Goal: Transaction & Acquisition: Register for event/course

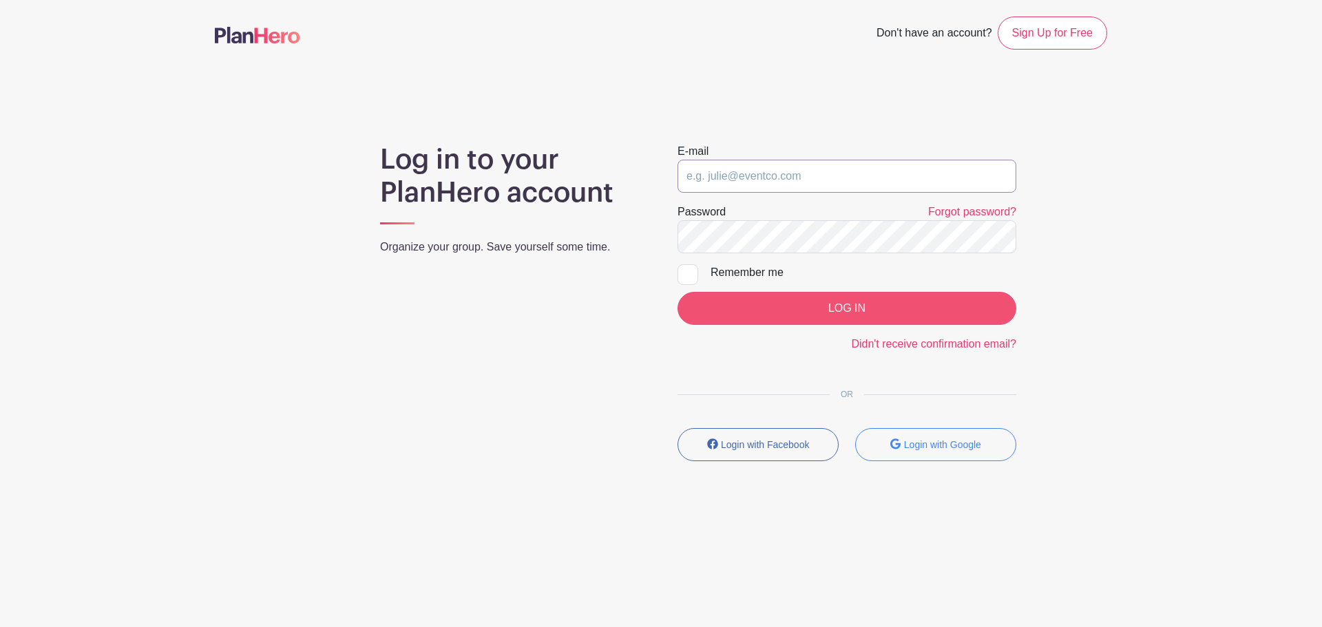
type input "[EMAIL_ADDRESS][DOMAIN_NAME]"
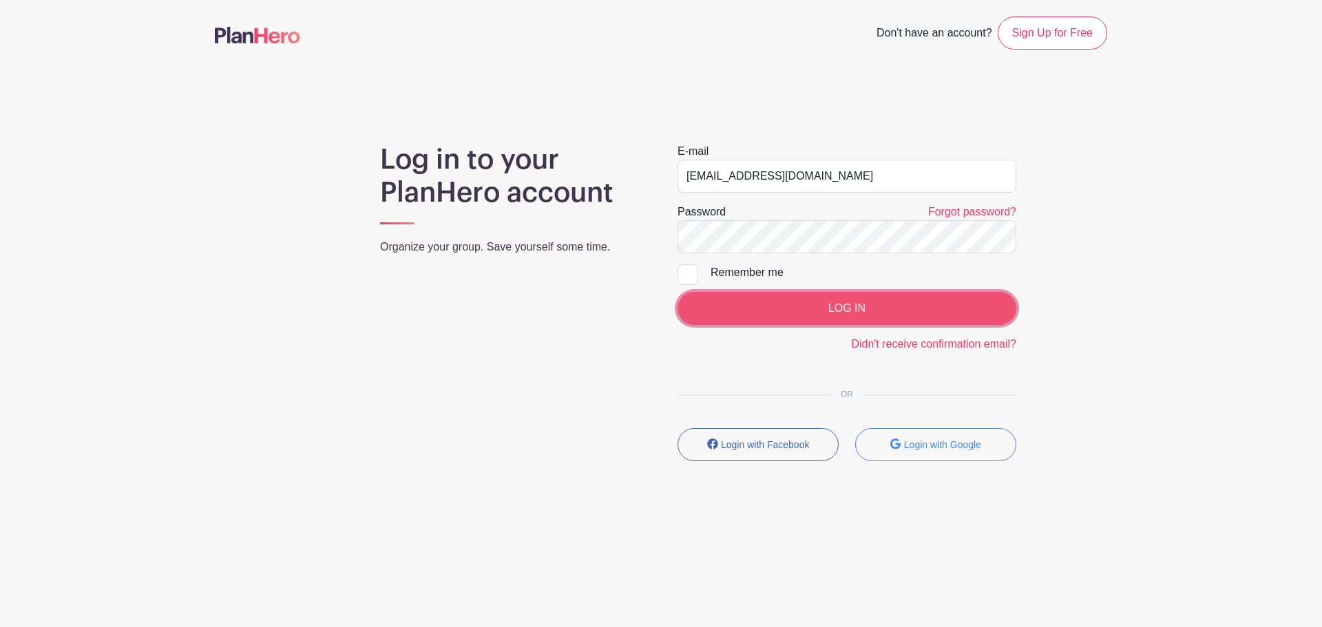
click at [810, 307] on input "LOG IN" at bounding box center [847, 308] width 339 height 33
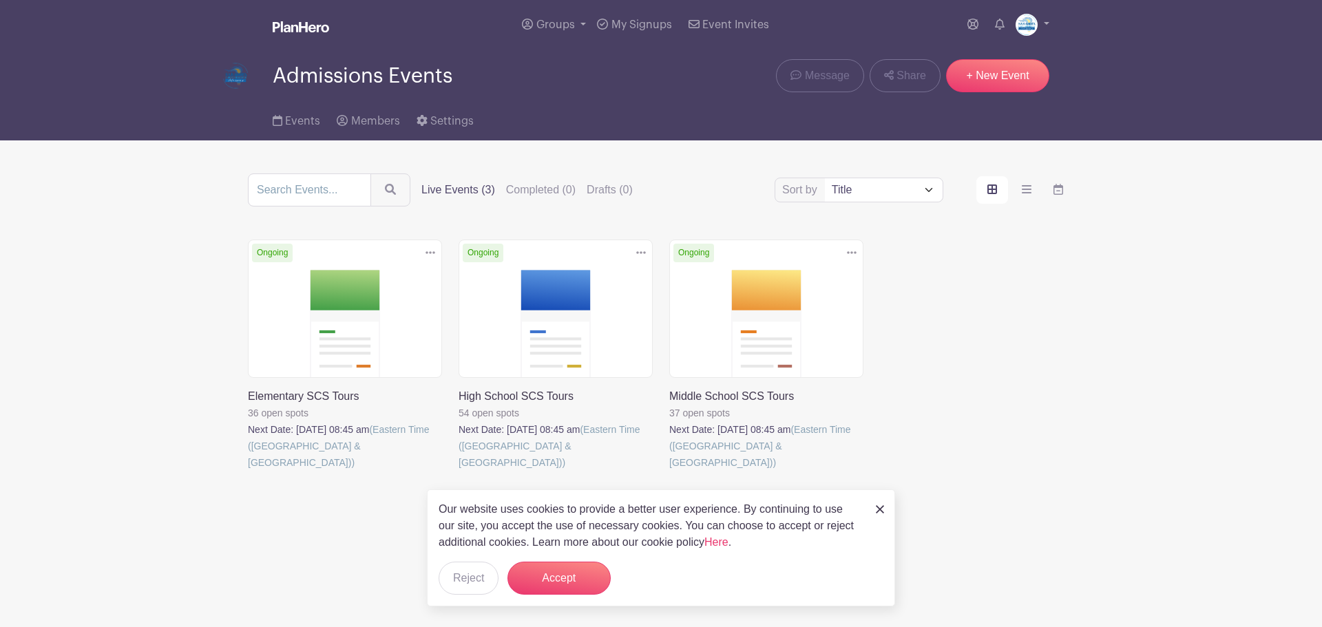
click at [879, 506] on img at bounding box center [880, 510] width 8 height 8
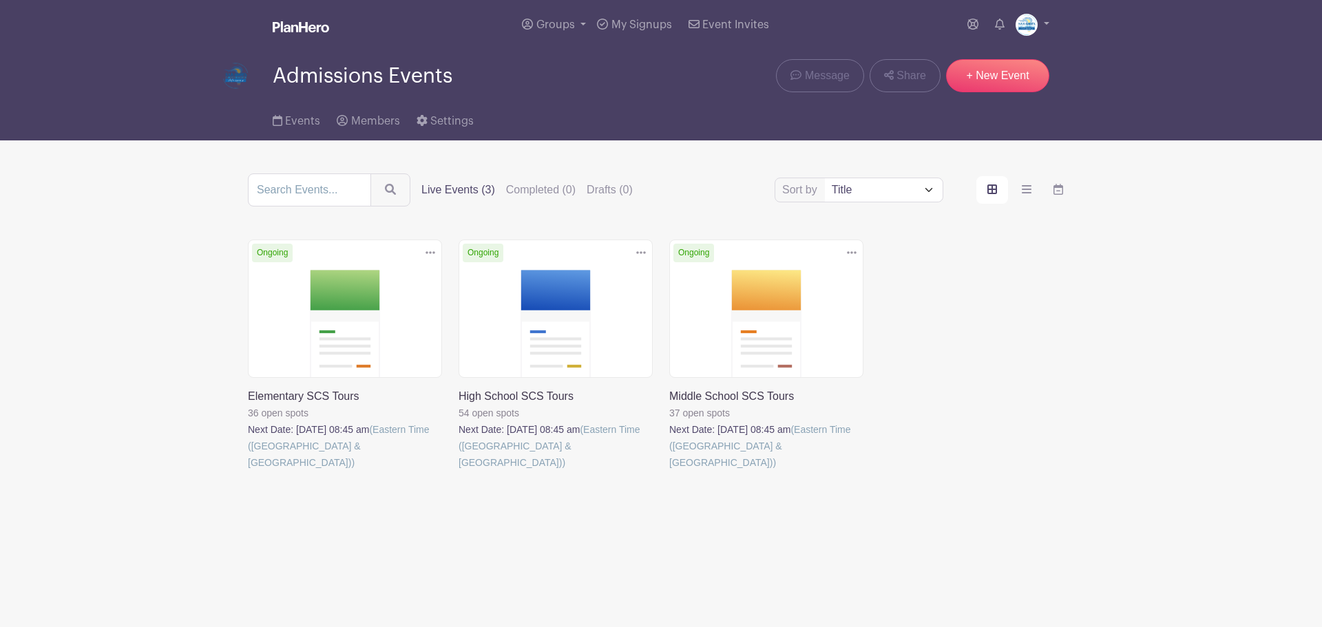
click at [1111, 517] on main "Groups All Groups Admissions Events Add New Group My Signups Event Invites My a…" at bounding box center [661, 298] width 1322 height 596
click at [1009, 331] on div "Delete Event Are you sure? This event has signups associated with it. All signu…" at bounding box center [661, 375] width 843 height 270
click at [1015, 403] on div "Delete Event Are you sure? This event has signups associated with it. All signu…" at bounding box center [661, 375] width 843 height 270
click at [1045, 386] on div "Delete Event Are you sure? This event has signups associated with it. All signu…" at bounding box center [661, 375] width 843 height 270
click at [1304, 442] on main "Groups All Groups Admissions Events Add New Group My Signups Event Invites My a…" at bounding box center [661, 298] width 1322 height 596
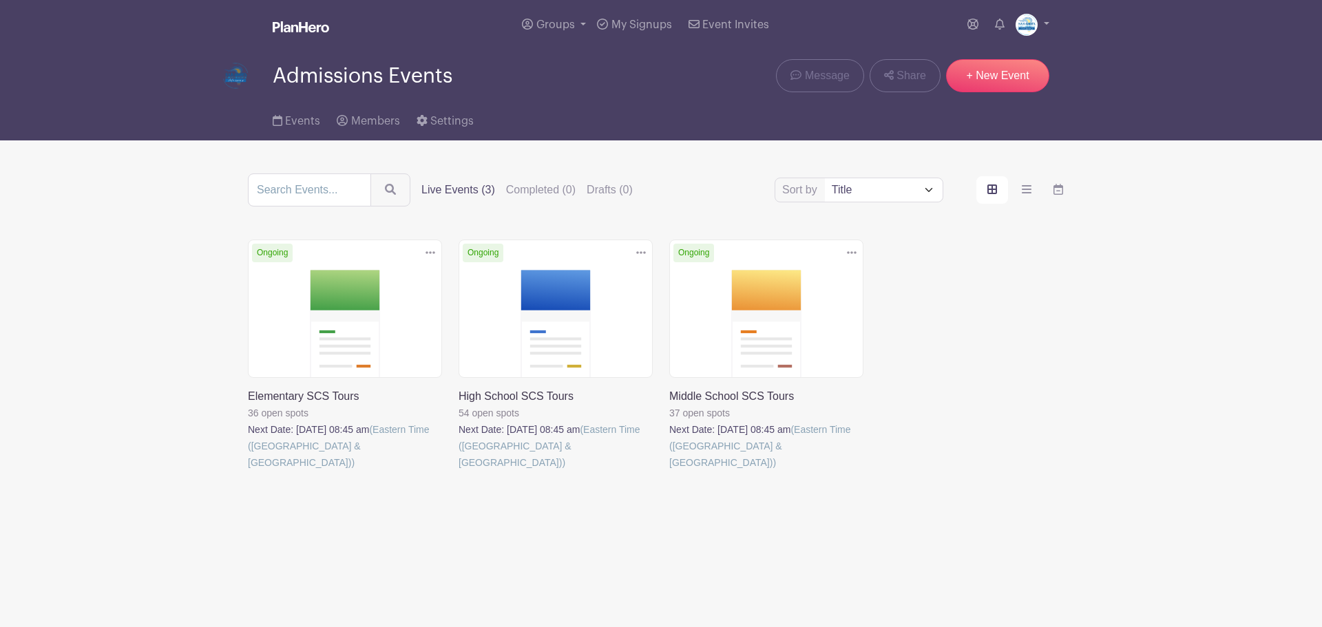
click at [1127, 446] on main "Groups All Groups Admissions Events Add New Group My Signups Event Invites My a…" at bounding box center [661, 298] width 1322 height 596
click at [459, 471] on link at bounding box center [459, 471] width 0 height 0
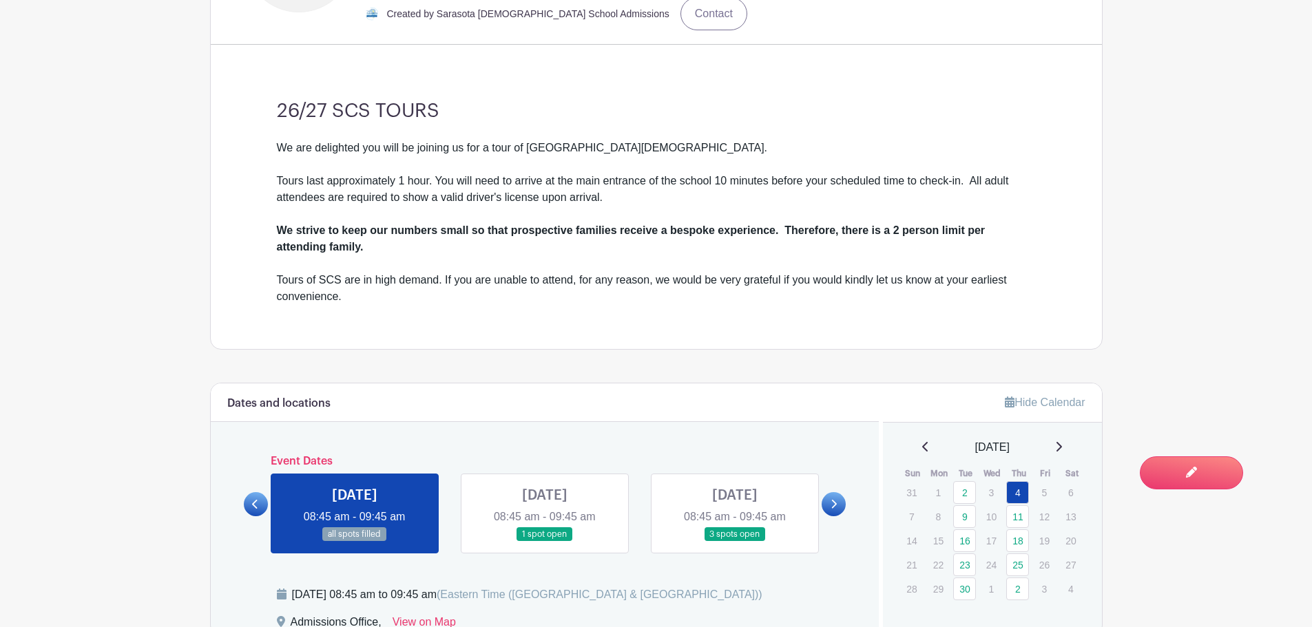
scroll to position [541, 0]
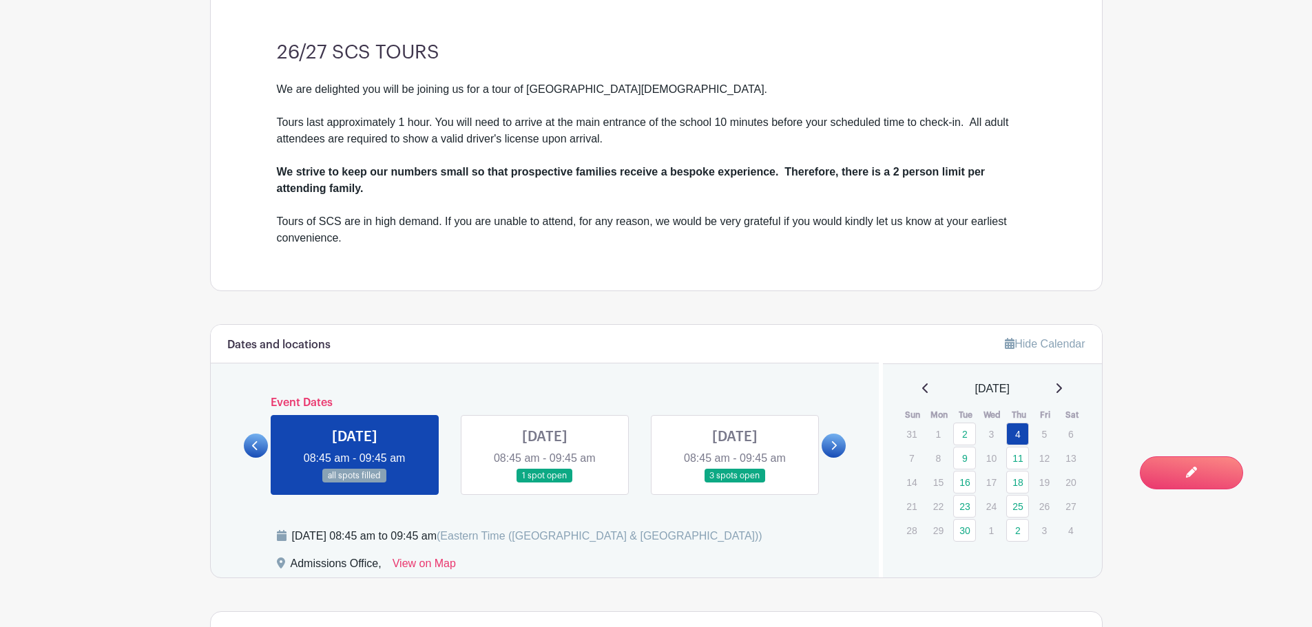
click at [835, 453] on link at bounding box center [834, 446] width 24 height 24
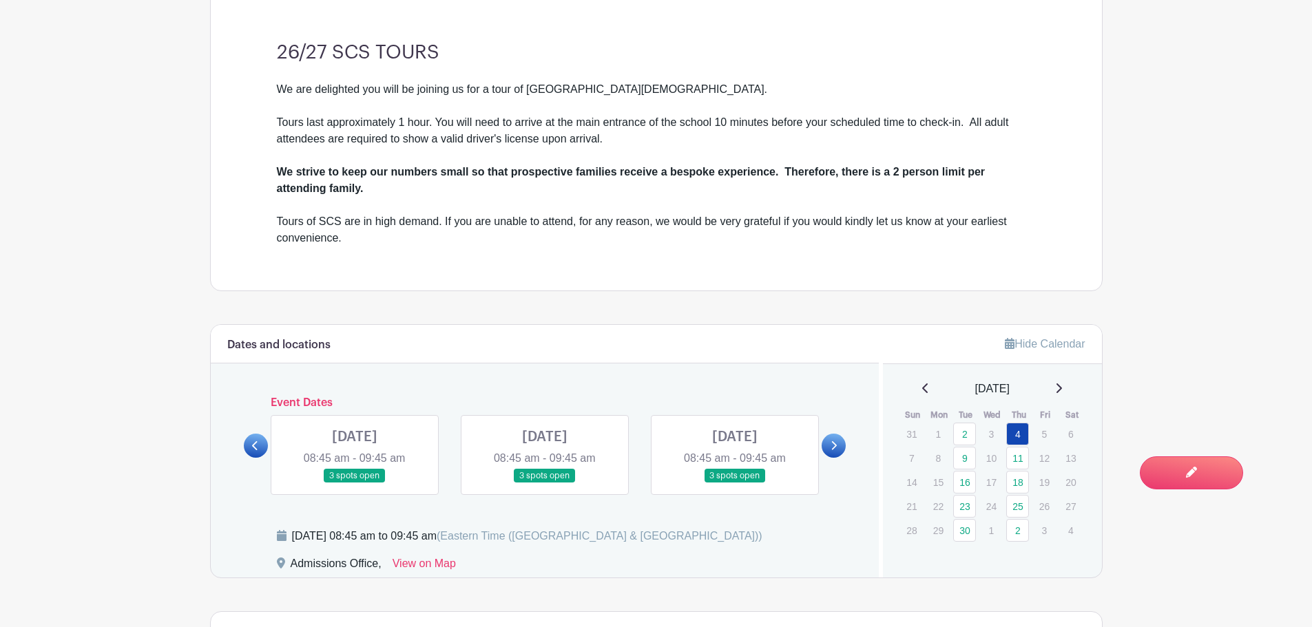
click at [834, 443] on icon at bounding box center [835, 445] width 6 height 9
click at [260, 441] on link at bounding box center [256, 446] width 24 height 24
click at [735, 483] on link at bounding box center [735, 483] width 0 height 0
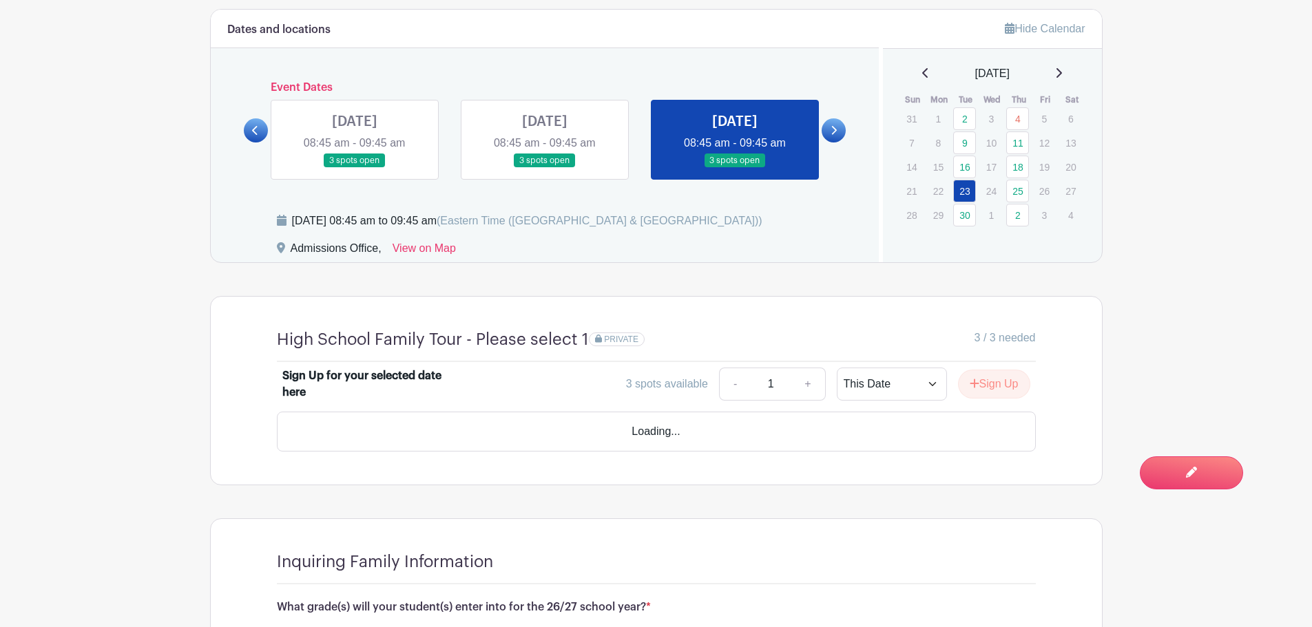
scroll to position [885, 0]
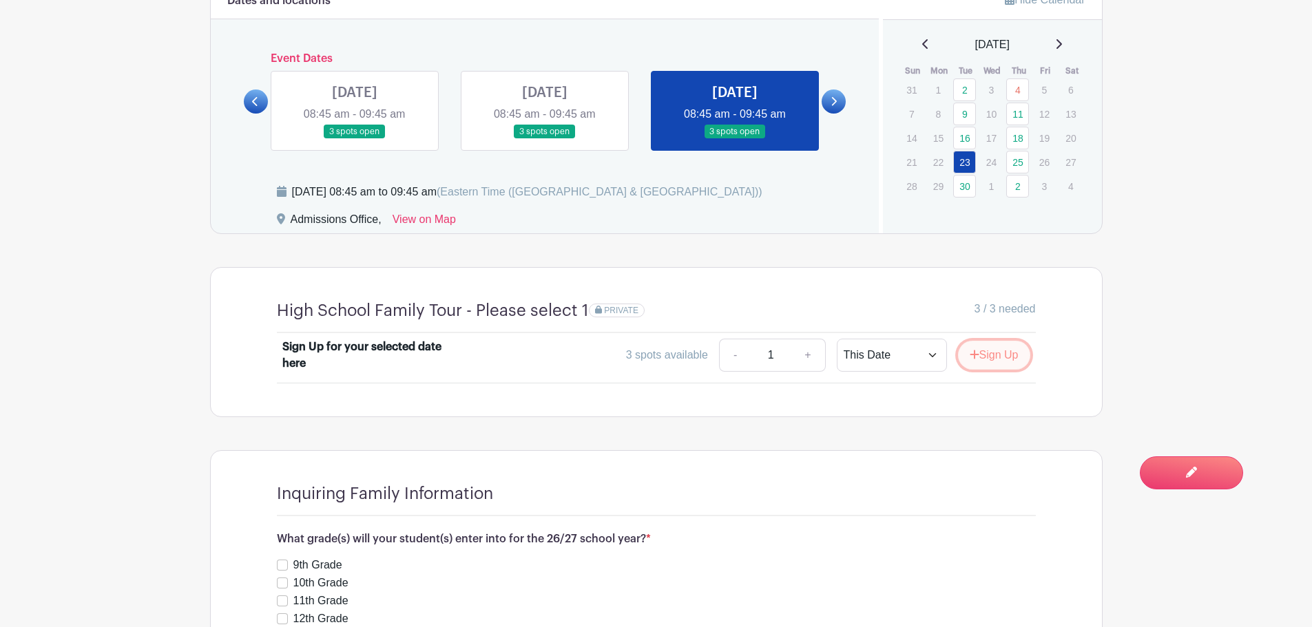
click at [988, 348] on button "Sign Up" at bounding box center [994, 355] width 72 height 29
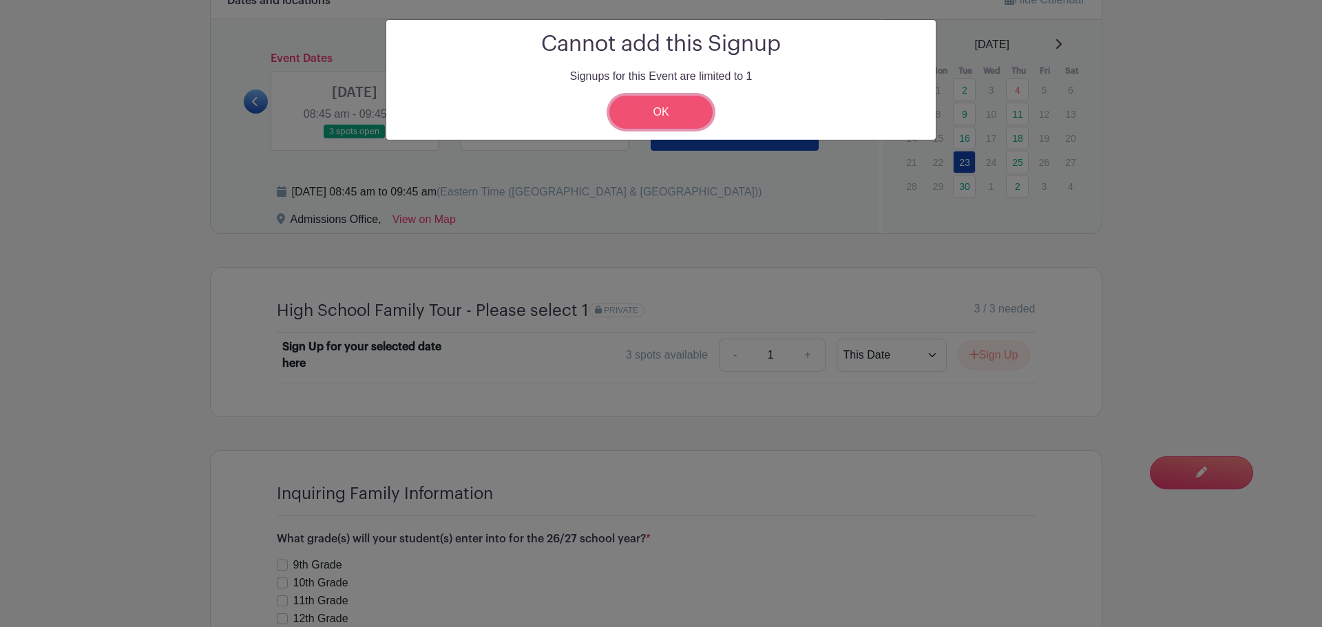
click at [685, 118] on link "OK" at bounding box center [661, 112] width 103 height 33
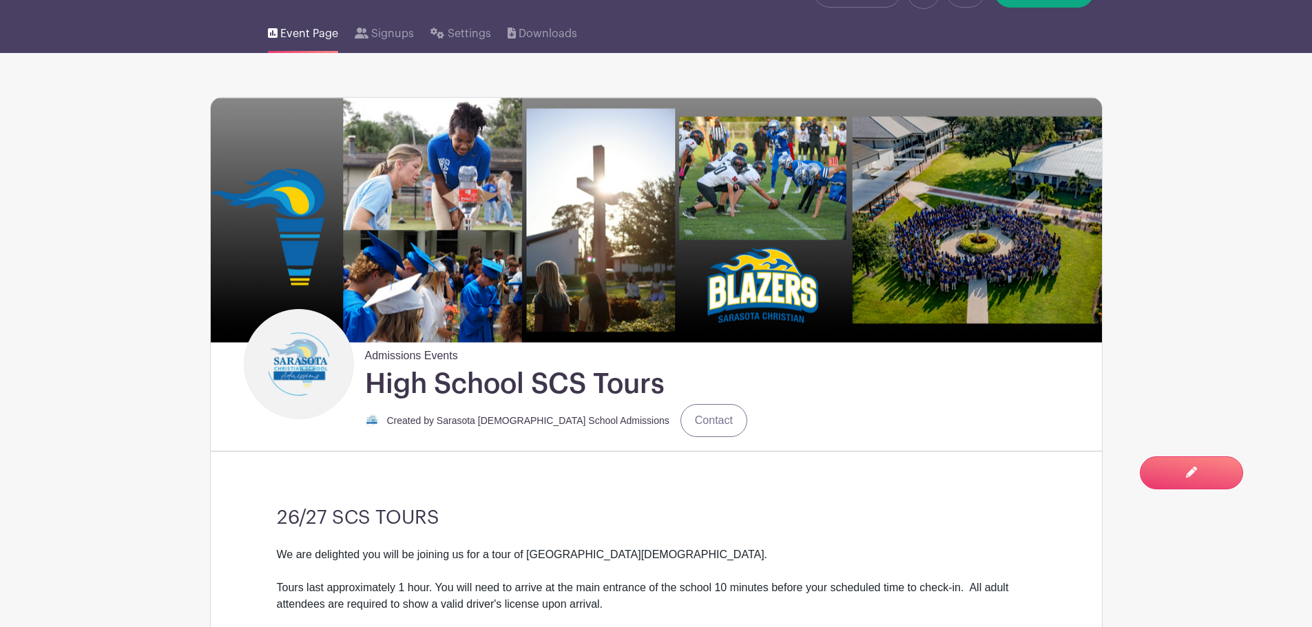
scroll to position [0, 0]
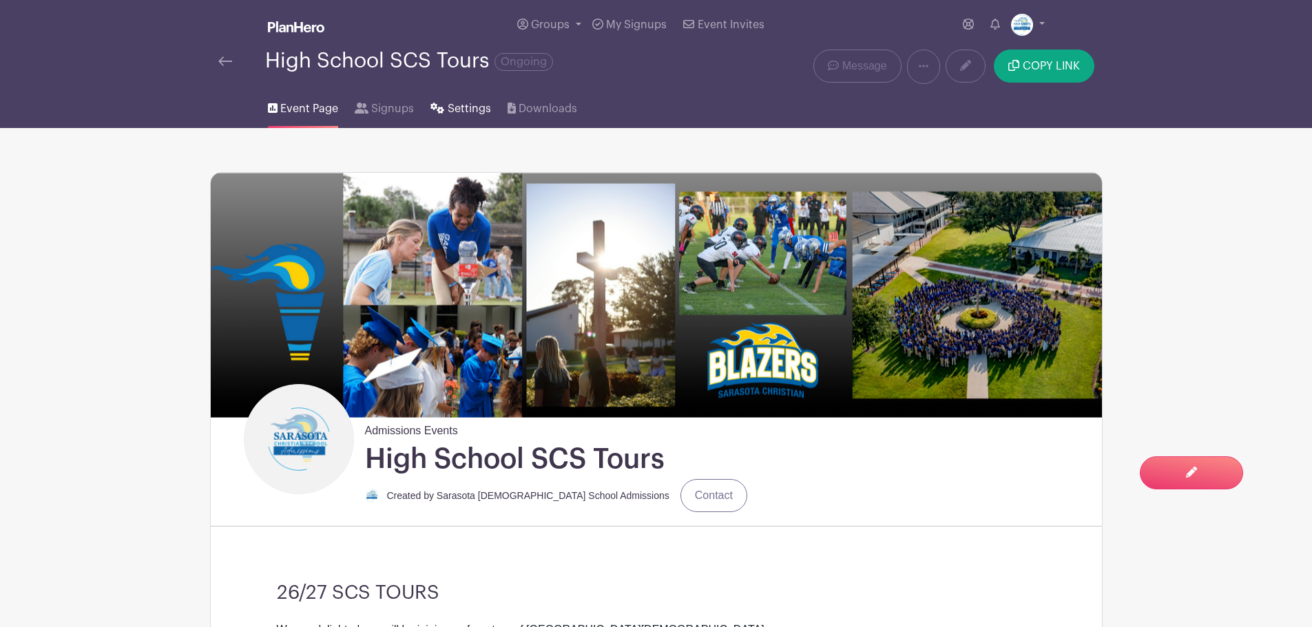
click at [460, 98] on link "Settings" at bounding box center [460, 106] width 60 height 44
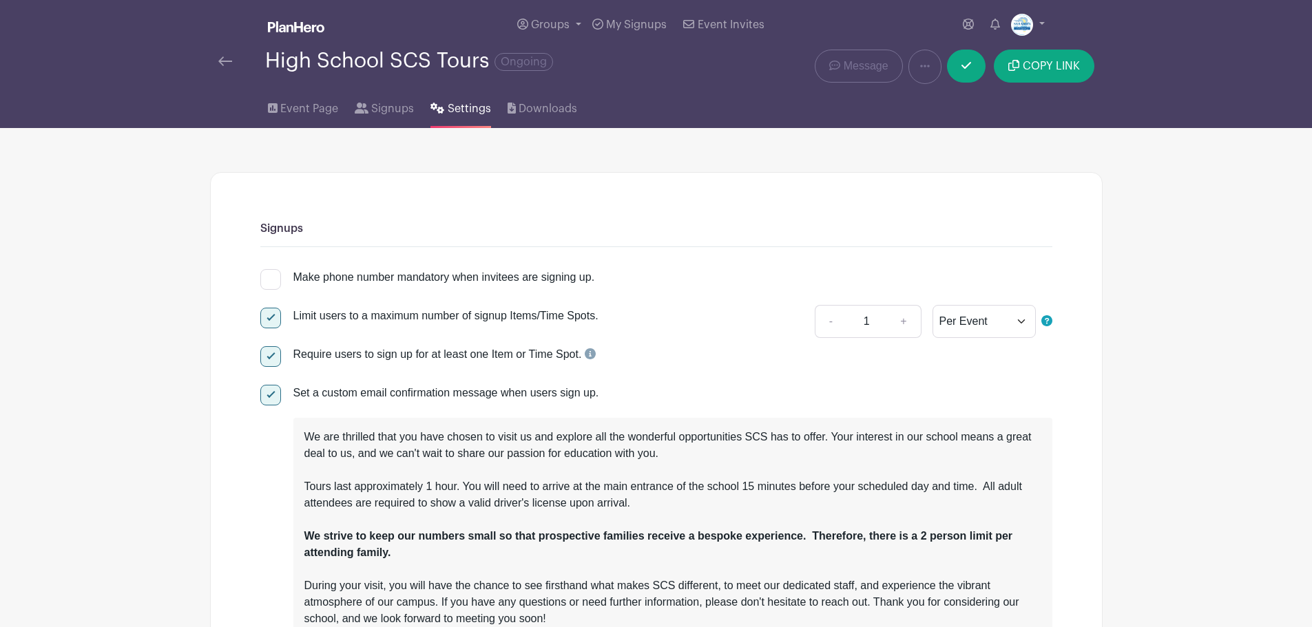
click at [267, 314] on input "Limit users to a maximum number of signup Items/Time Spots." at bounding box center [264, 312] width 9 height 9
checkbox input "false"
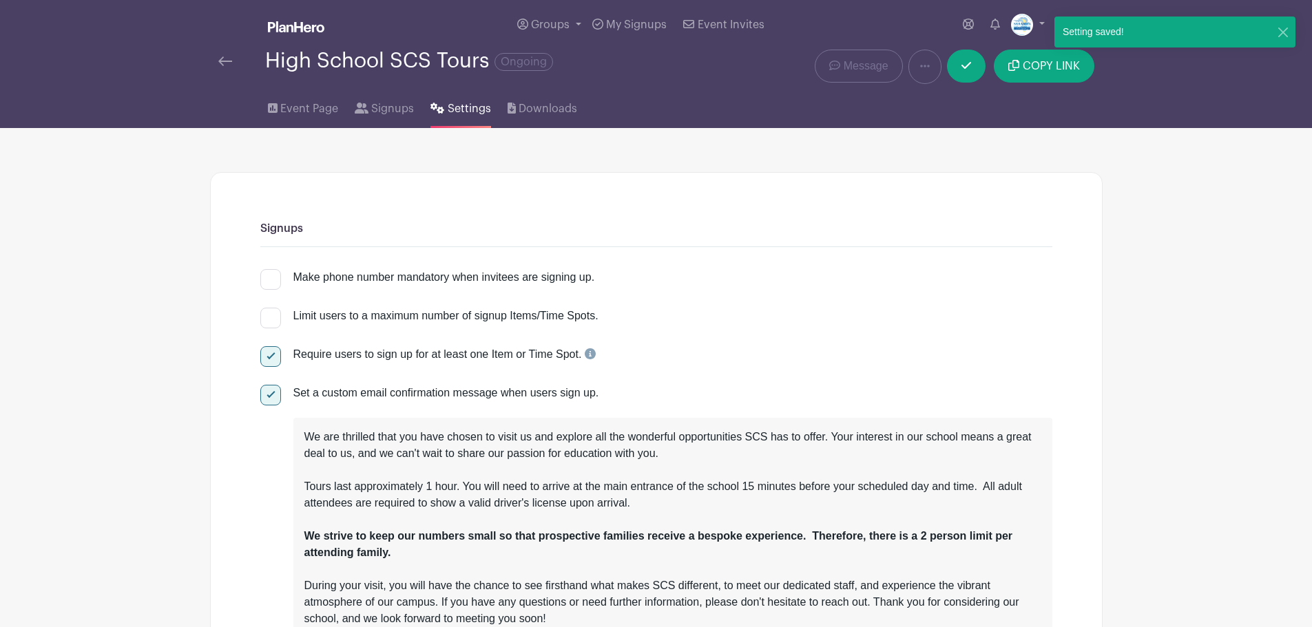
click at [216, 57] on div "High School SCS Tours Ongoing" at bounding box center [470, 67] width 521 height 34
click at [225, 51] on div "High School SCS Tours Ongoing" at bounding box center [470, 61] width 504 height 23
click at [222, 63] on img at bounding box center [225, 61] width 14 height 10
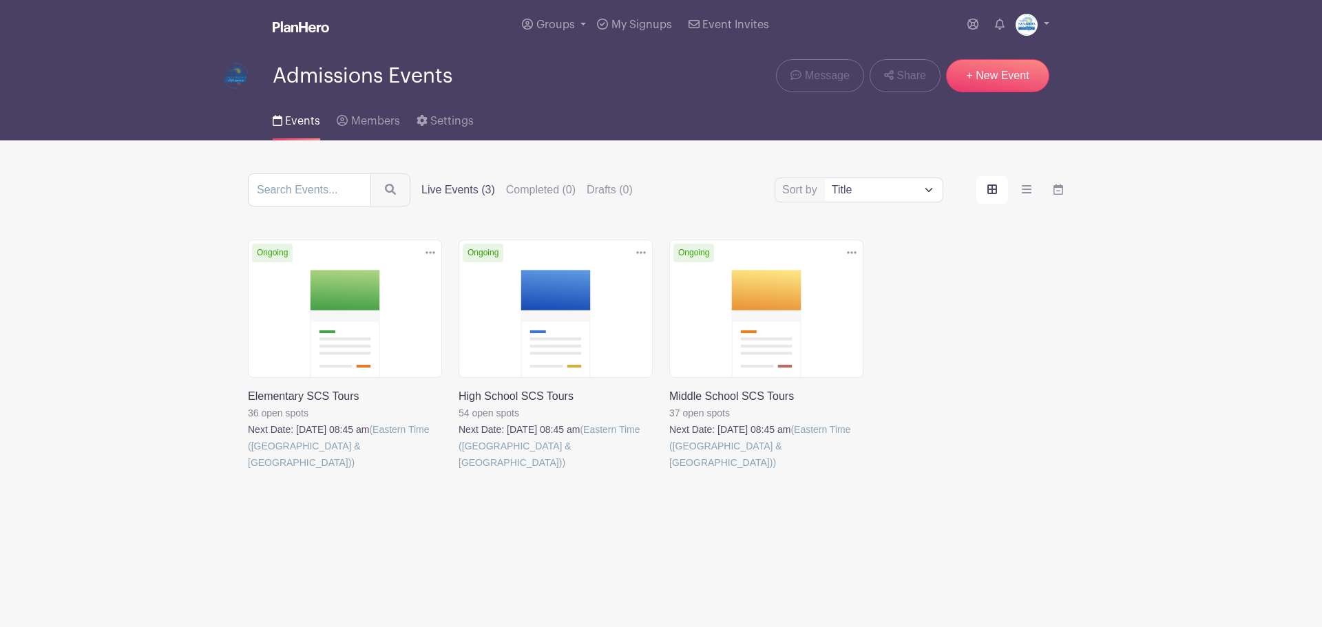
click at [459, 471] on link at bounding box center [459, 471] width 0 height 0
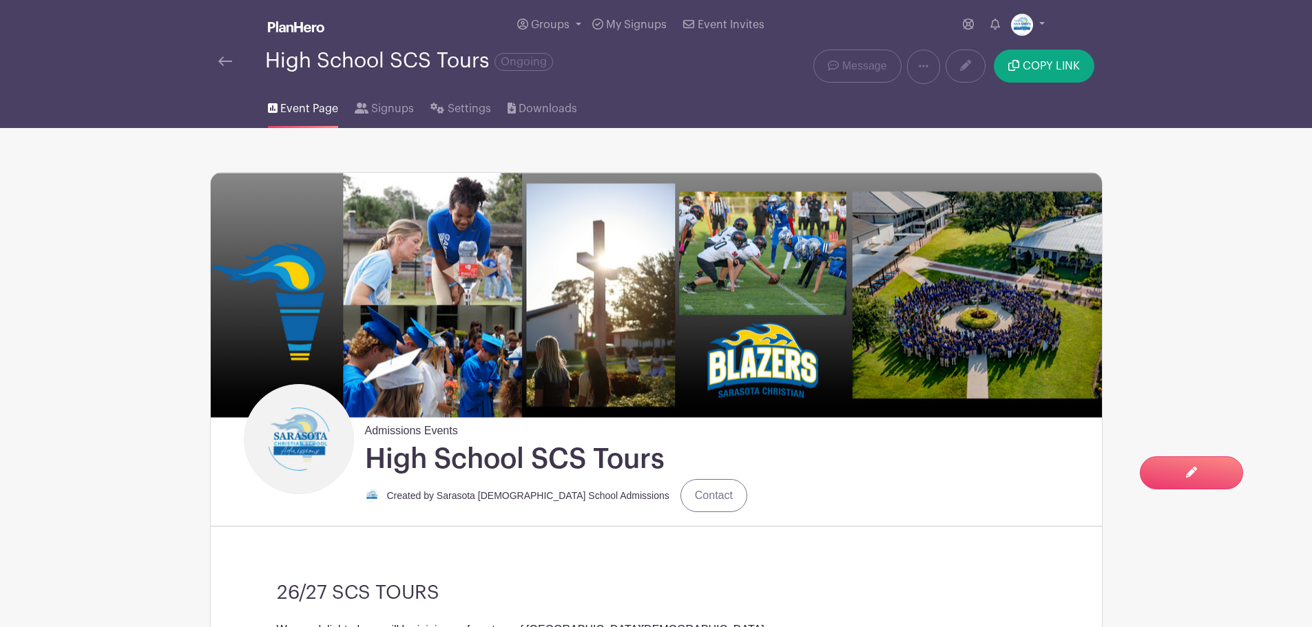
scroll to position [620, 0]
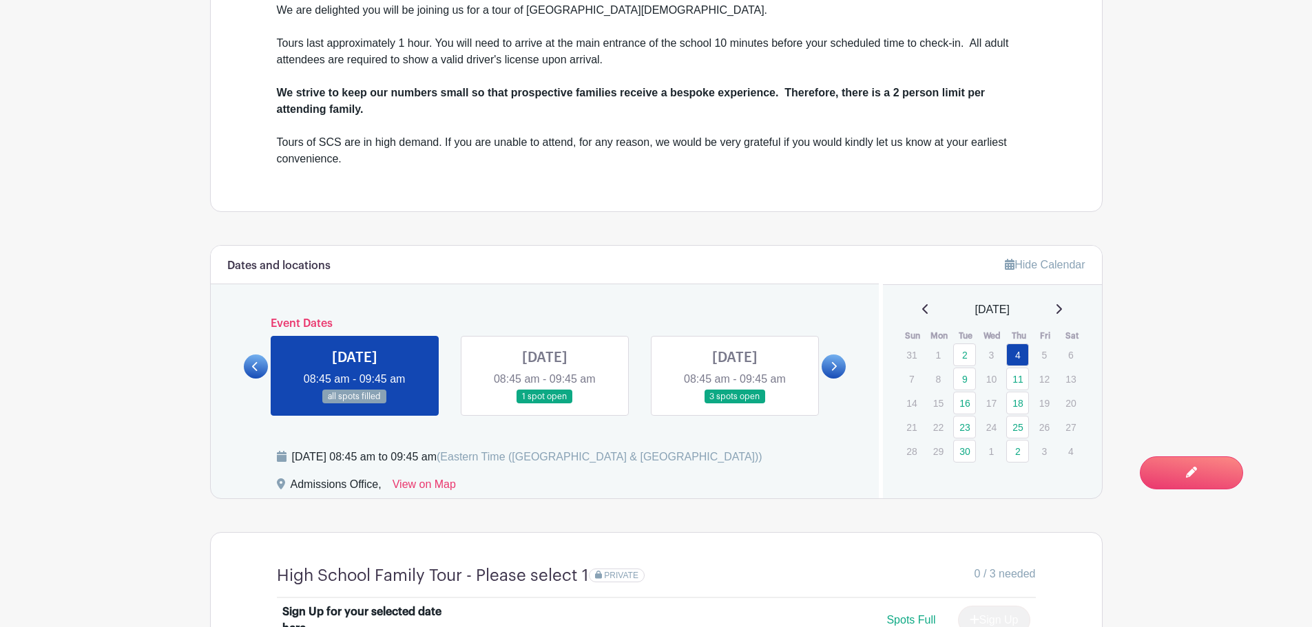
drag, startPoint x: 829, startPoint y: 380, endPoint x: 833, endPoint y: 373, distance: 8.0
click at [831, 379] on div "Event Dates [DATE] 08:45 am - 09:45 am 2 spots open [DATE] 08:45 am - 09:45 am …" at bounding box center [545, 366] width 603 height 98
click at [832, 368] on icon at bounding box center [834, 367] width 6 height 10
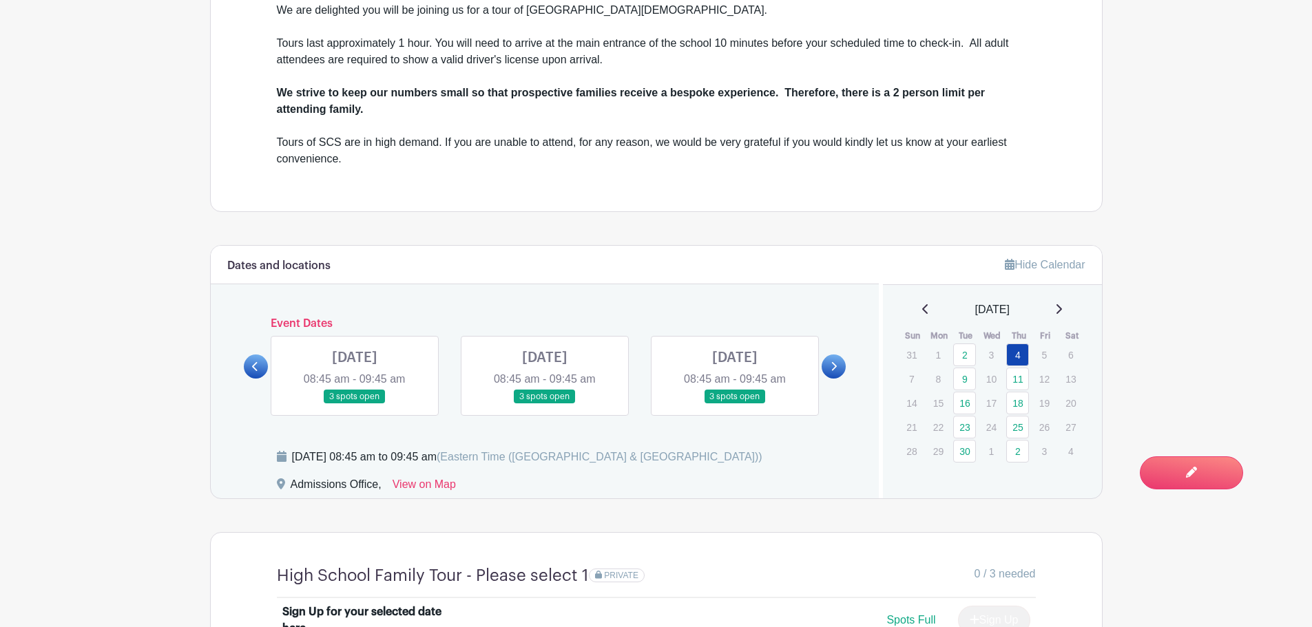
click at [735, 404] on link at bounding box center [735, 404] width 0 height 0
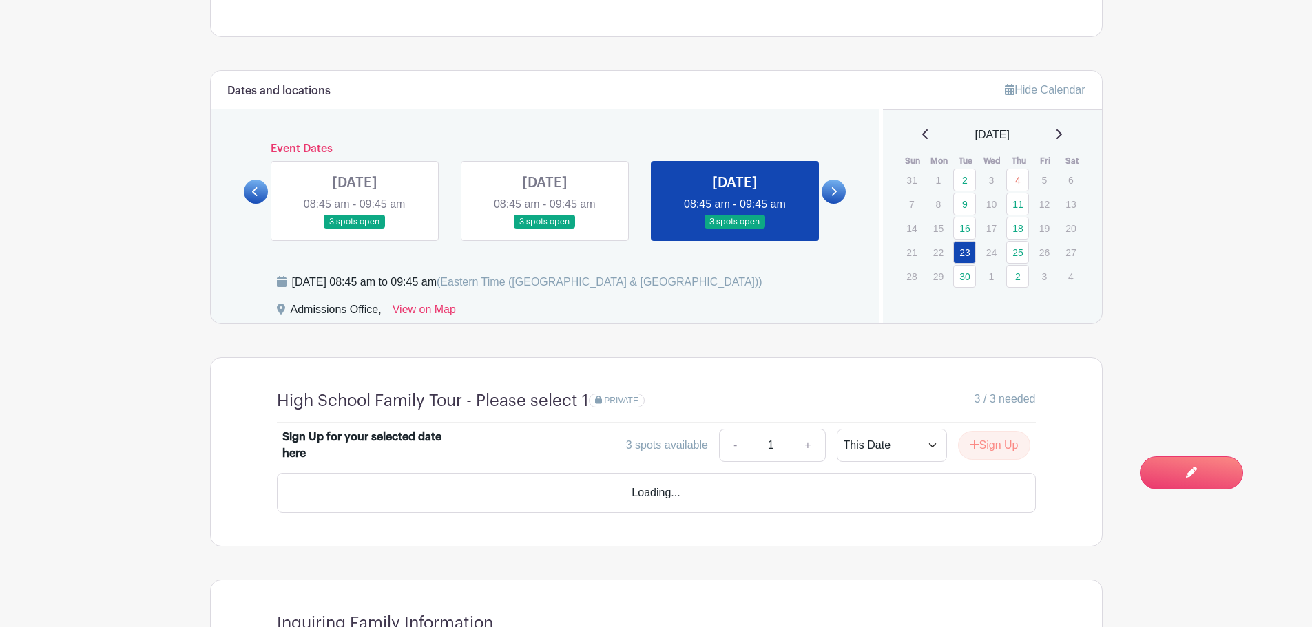
scroll to position [1057, 0]
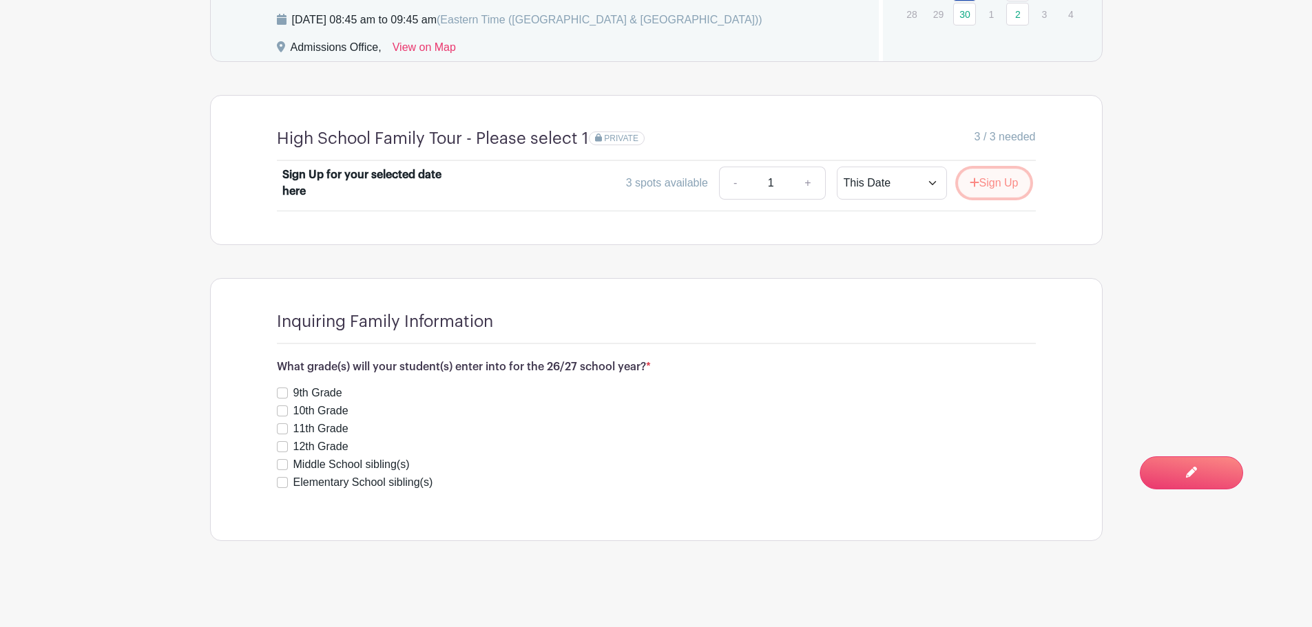
click at [979, 181] on button "Sign Up" at bounding box center [994, 183] width 72 height 29
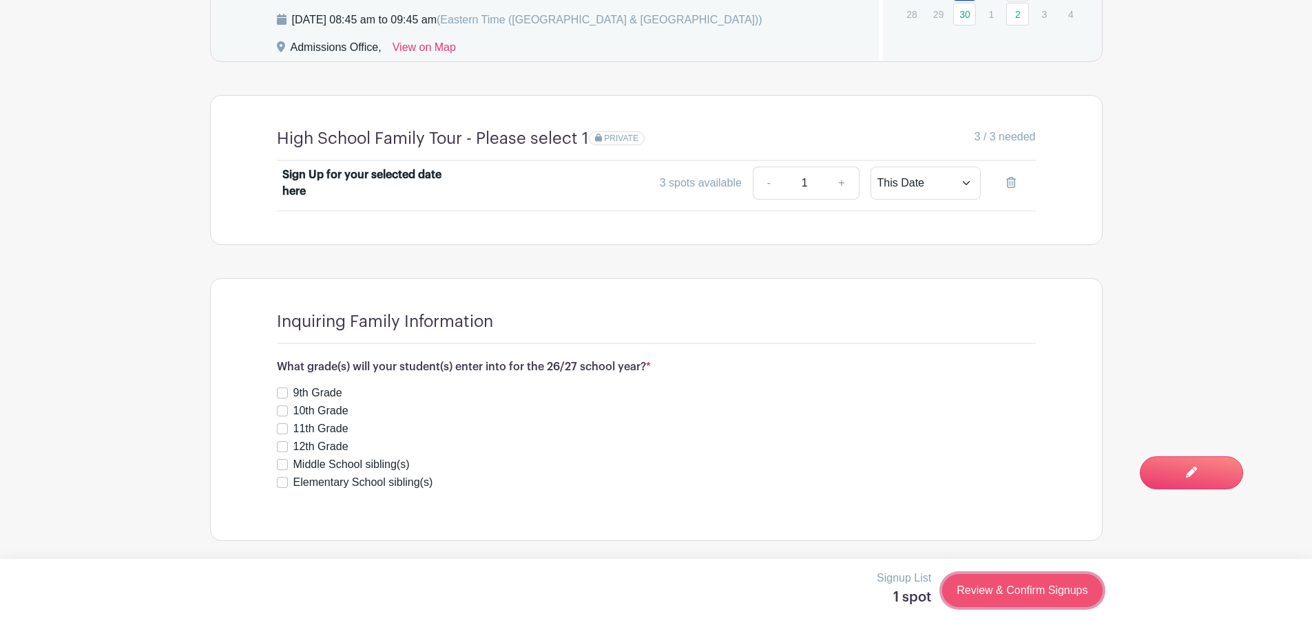
click at [1017, 581] on link "Review & Confirm Signups" at bounding box center [1022, 590] width 160 height 33
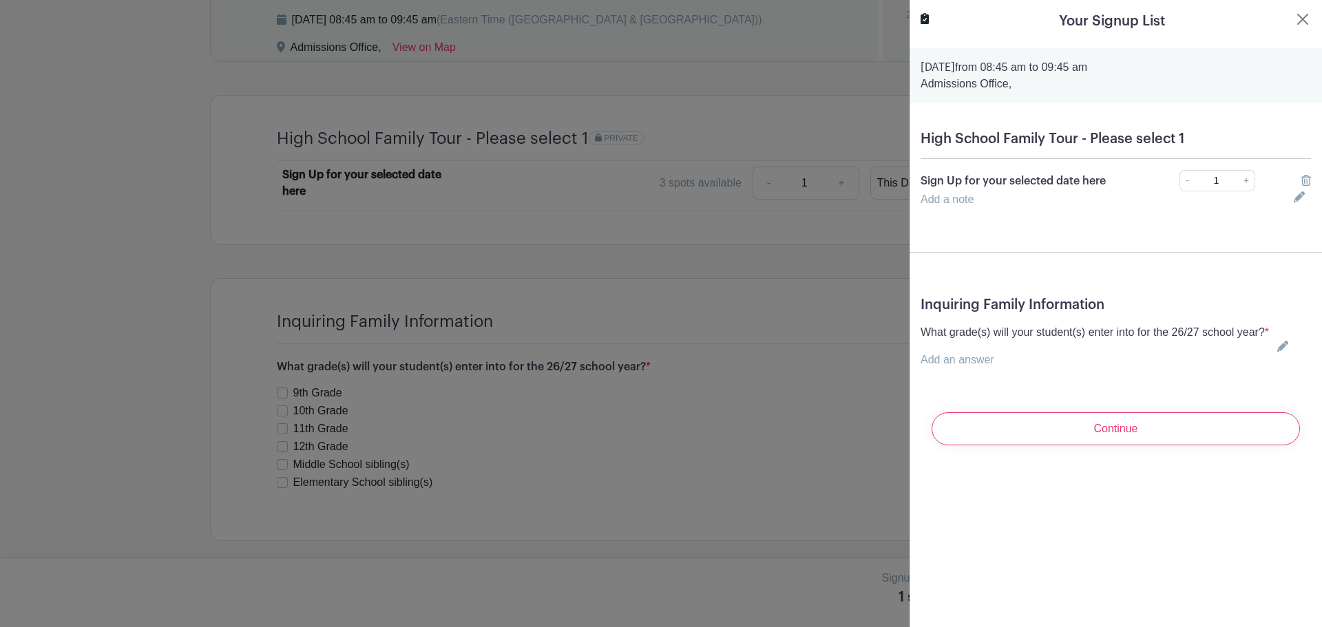
click at [984, 366] on link "Add an answer" at bounding box center [958, 360] width 74 height 12
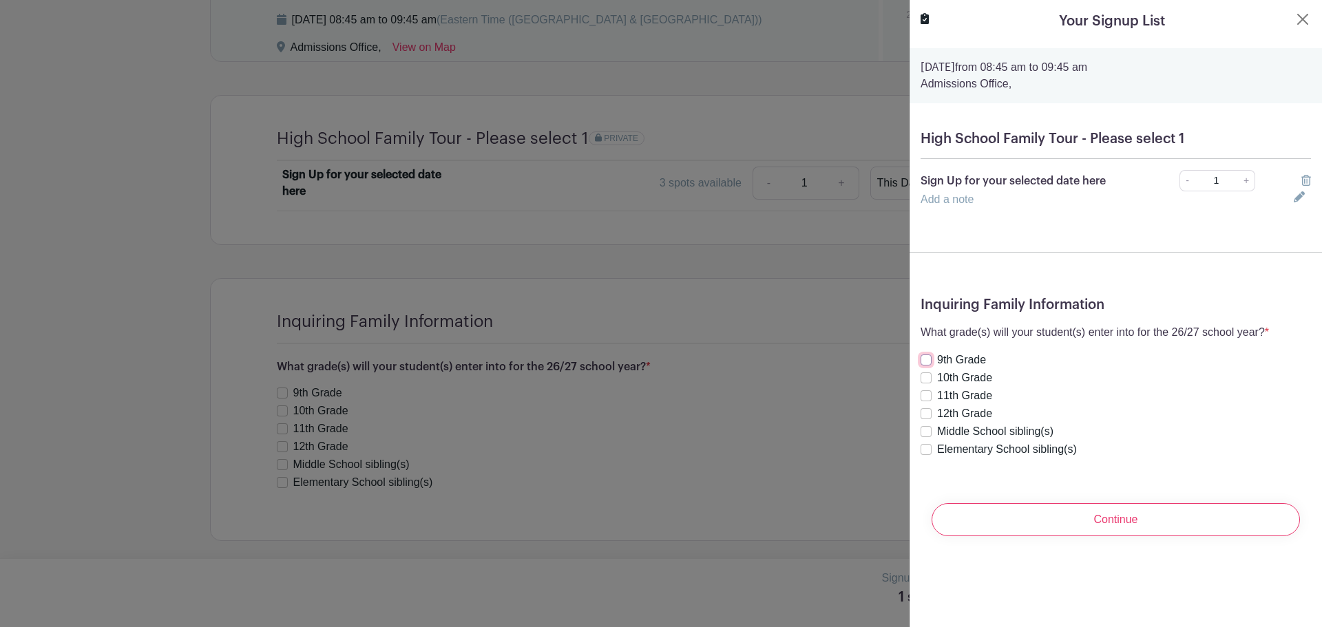
click at [926, 359] on input "9th Grade" at bounding box center [926, 360] width 11 height 11
checkbox input "true"
click at [1069, 515] on input "Continue" at bounding box center [1116, 519] width 368 height 33
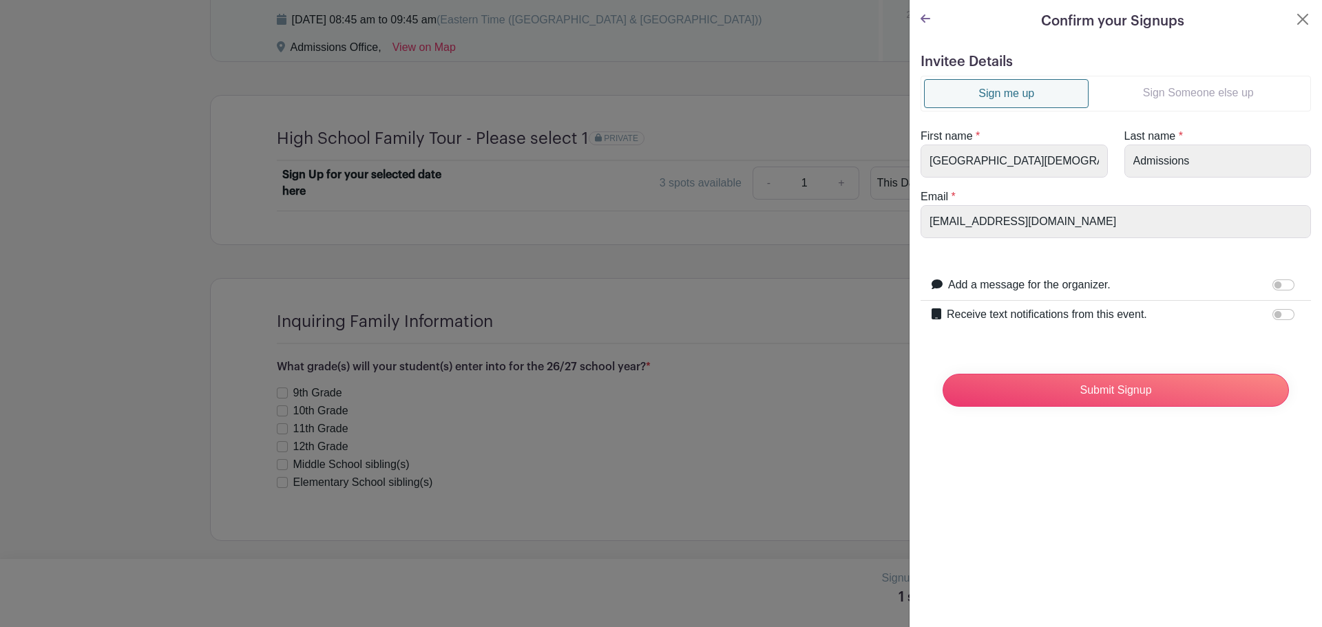
click at [1160, 84] on link "Sign Someone else up" at bounding box center [1198, 93] width 219 height 28
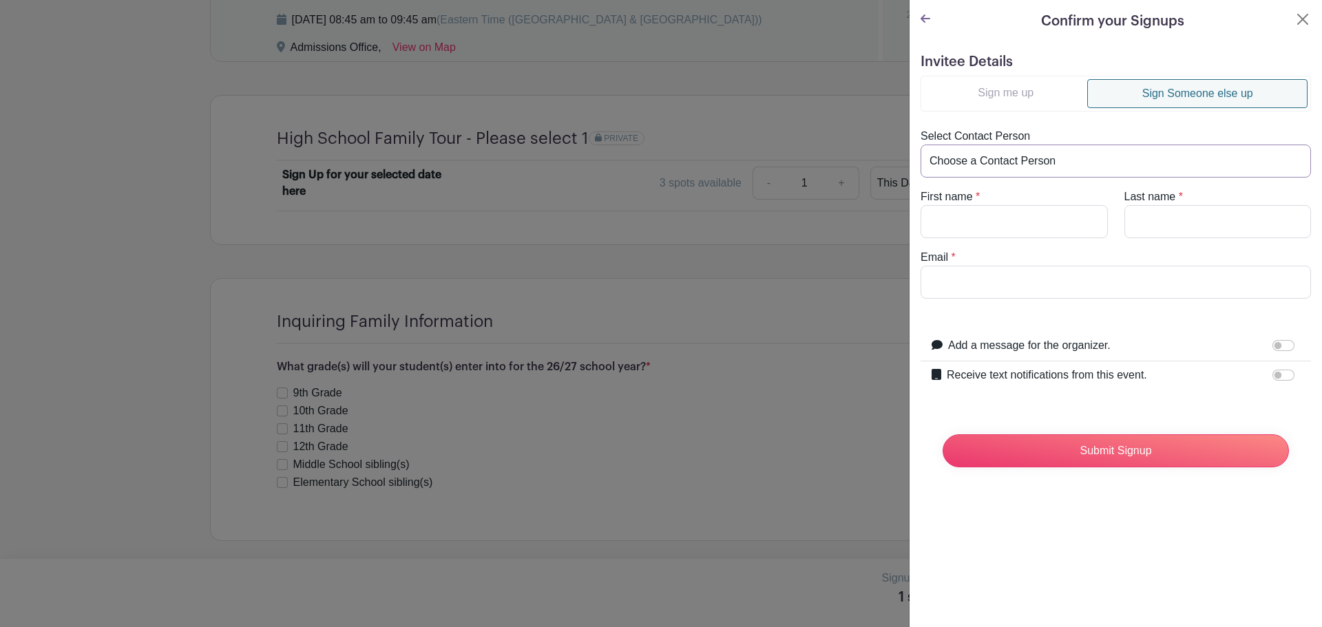
click at [1008, 162] on select "Choose a Contact Person [PERSON_NAME] ([EMAIL_ADDRESS][DOMAIN_NAME]) [PERSON_NA…" at bounding box center [1116, 161] width 390 height 33
click at [989, 229] on input "First name" at bounding box center [1014, 221] width 187 height 33
type input "[PERSON_NAME]"
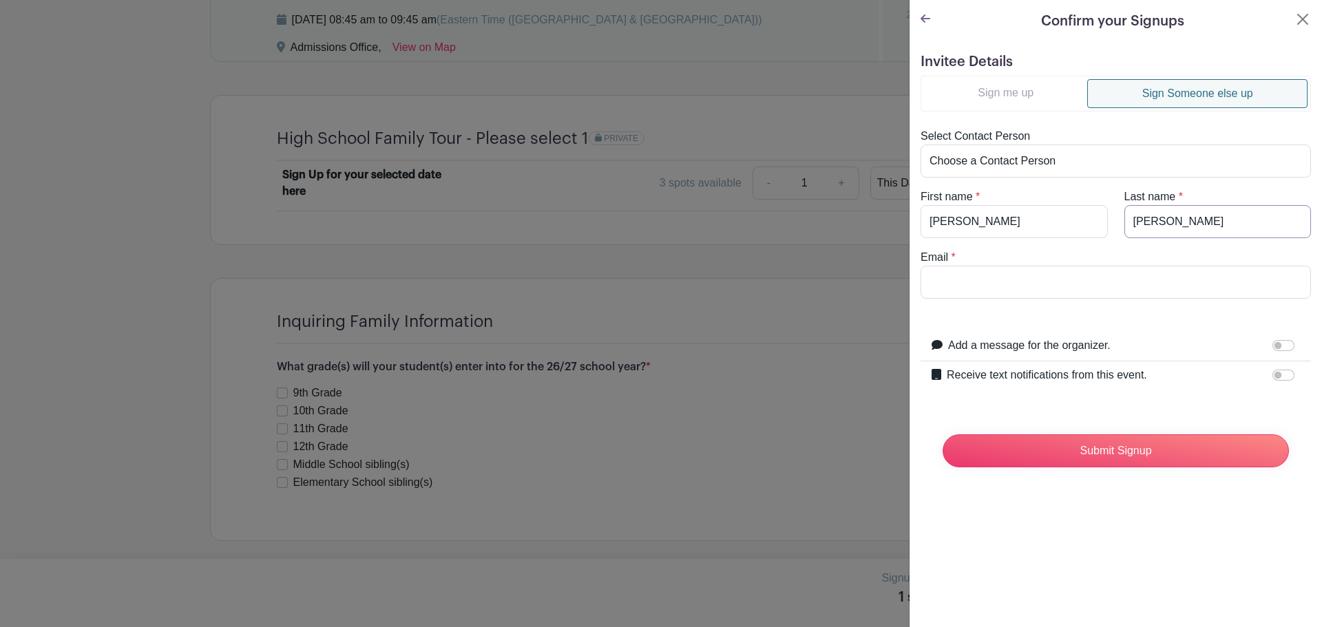
type input "[PERSON_NAME]"
type input "[EMAIL_ADDRESS][DOMAIN_NAME]"
drag, startPoint x: 1113, startPoint y: 459, endPoint x: 1124, endPoint y: 480, distance: 23.4
click at [1113, 459] on input "Submit Signup" at bounding box center [1116, 451] width 346 height 33
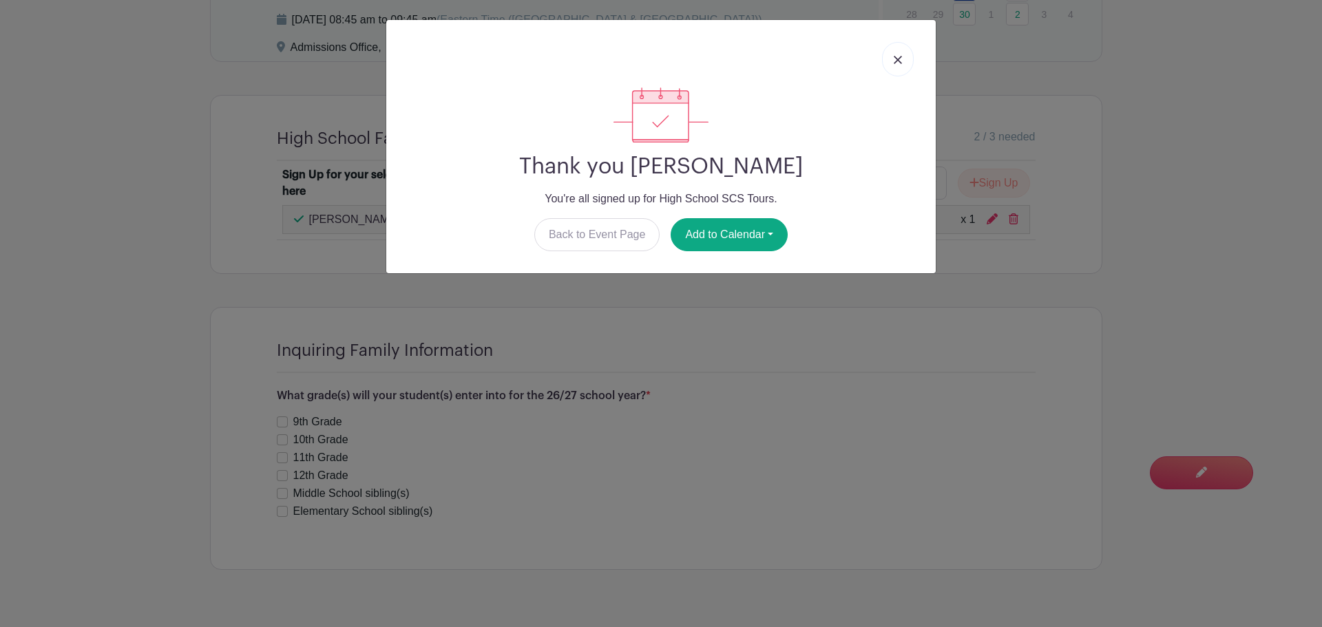
click at [897, 56] on img at bounding box center [898, 60] width 8 height 8
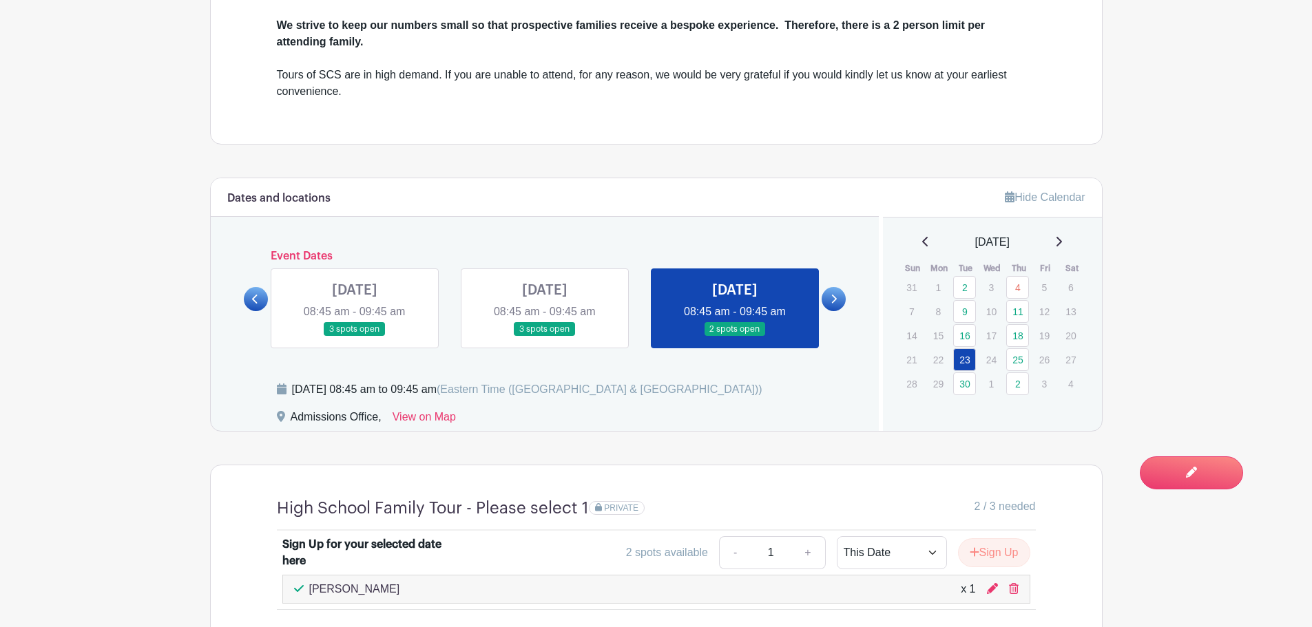
scroll to position [782, 0]
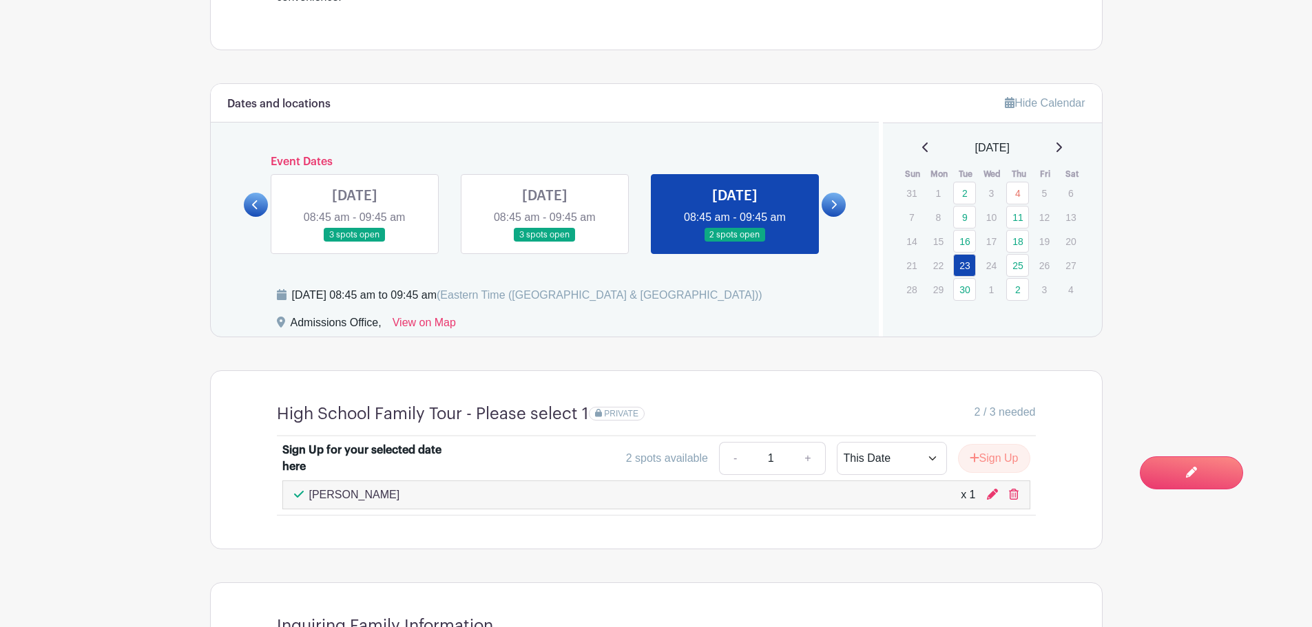
click at [323, 490] on p "[PERSON_NAME]" at bounding box center [354, 495] width 91 height 17
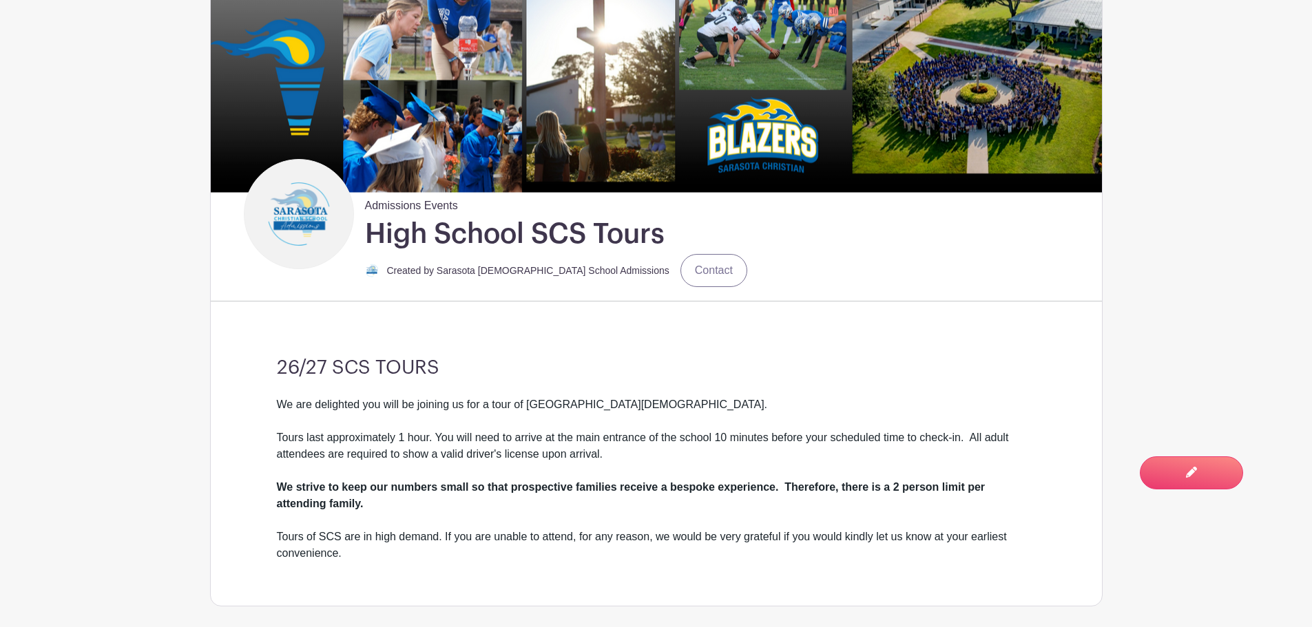
scroll to position [0, 0]
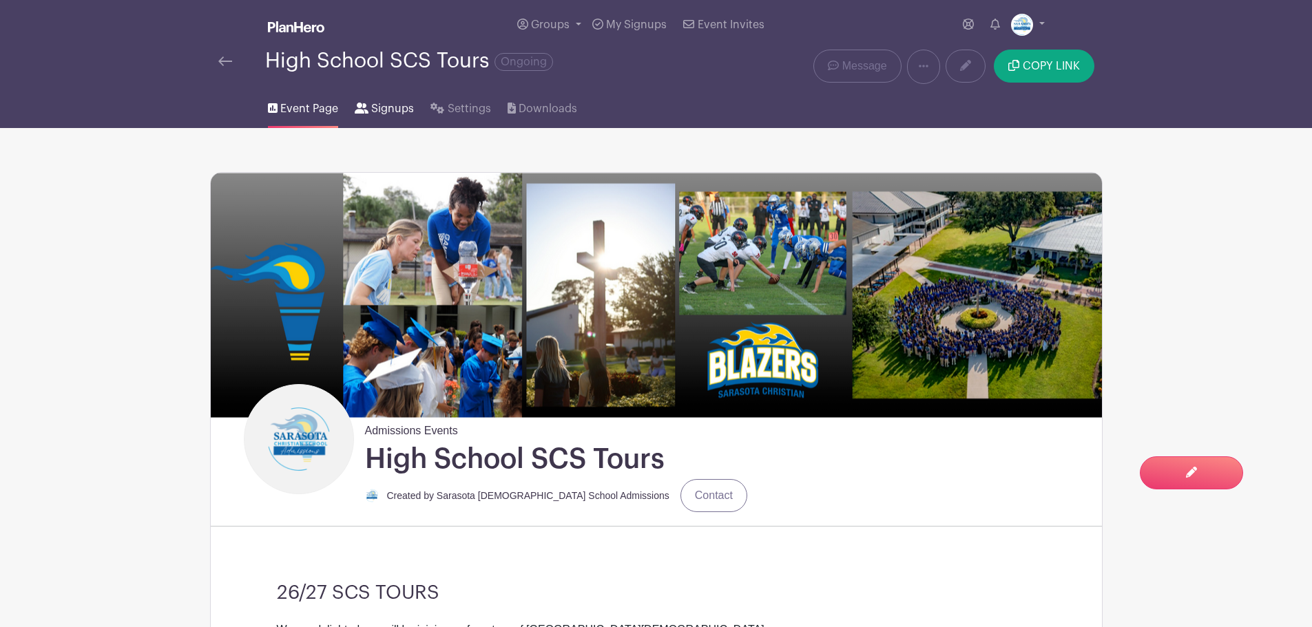
click at [381, 107] on span "Signups" at bounding box center [392, 109] width 43 height 17
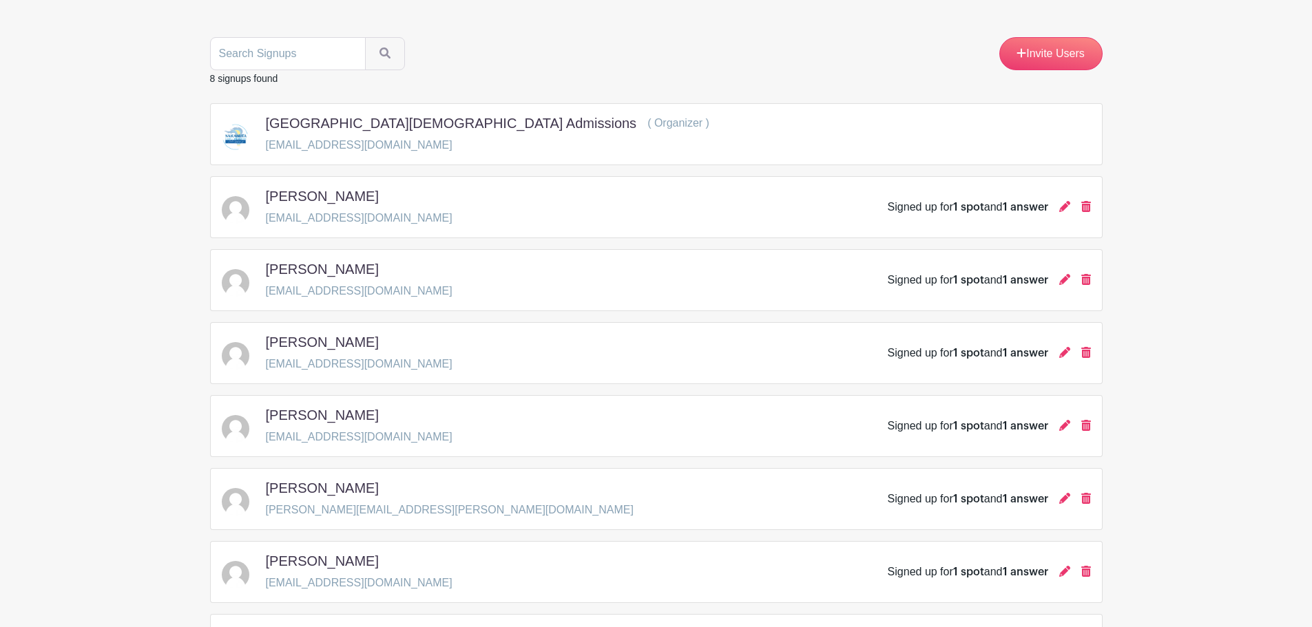
scroll to position [270, 0]
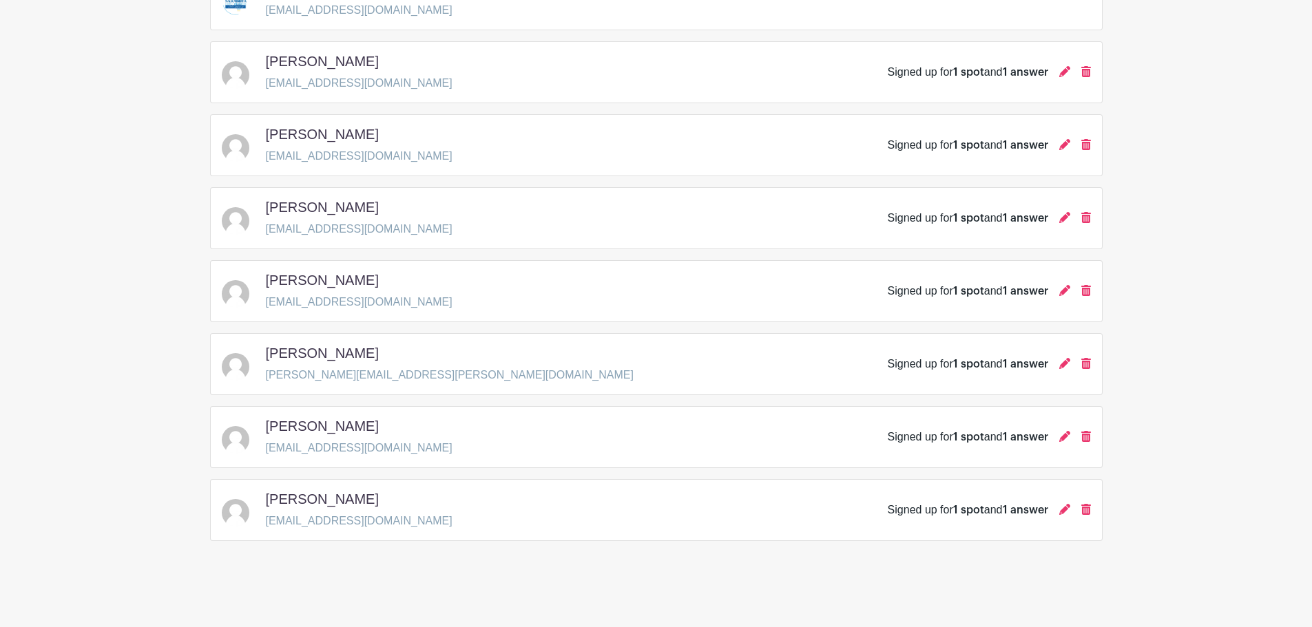
drag, startPoint x: 402, startPoint y: 508, endPoint x: 398, endPoint y: 534, distance: 26.5
click at [398, 534] on div "[PERSON_NAME] [EMAIL_ADDRESS][DOMAIN_NAME] Signed up for 1 spot and 1 answer" at bounding box center [656, 510] width 893 height 62
copy div "[EMAIL_ADDRESS][DOMAIN_NAME]"
click at [365, 521] on p "[EMAIL_ADDRESS][DOMAIN_NAME]" at bounding box center [359, 521] width 187 height 17
click at [357, 527] on p "[EMAIL_ADDRESS][DOMAIN_NAME]" at bounding box center [359, 521] width 187 height 17
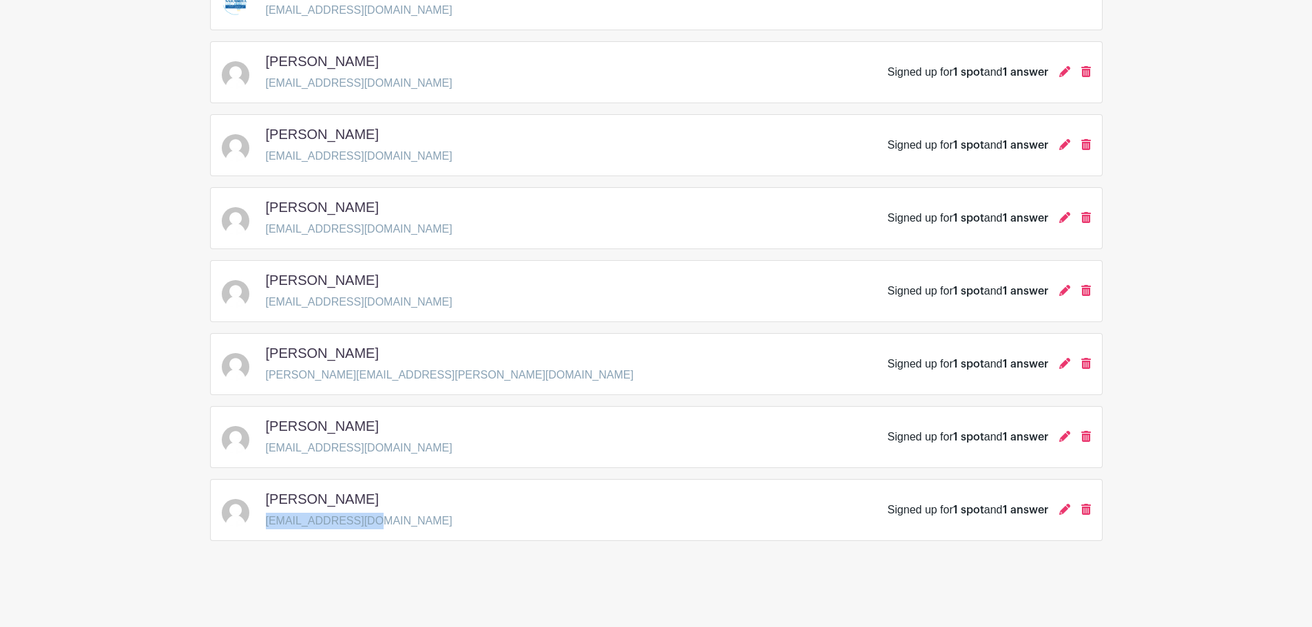
drag, startPoint x: 372, startPoint y: 524, endPoint x: 267, endPoint y: 525, distance: 105.4
click at [267, 525] on div "[PERSON_NAME] [EMAIL_ADDRESS][DOMAIN_NAME] Signed up for 1 spot and 1 answer" at bounding box center [656, 510] width 869 height 39
copy p "[EMAIL_ADDRESS][DOMAIN_NAME]"
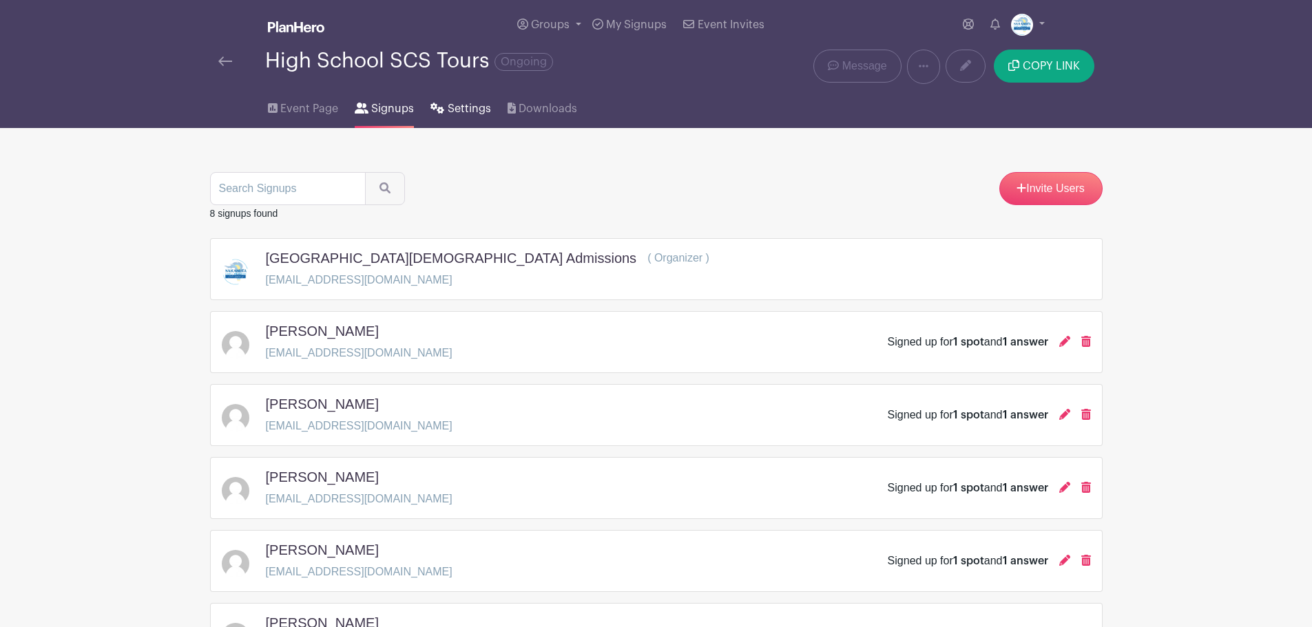
click at [467, 101] on span "Settings" at bounding box center [469, 109] width 43 height 17
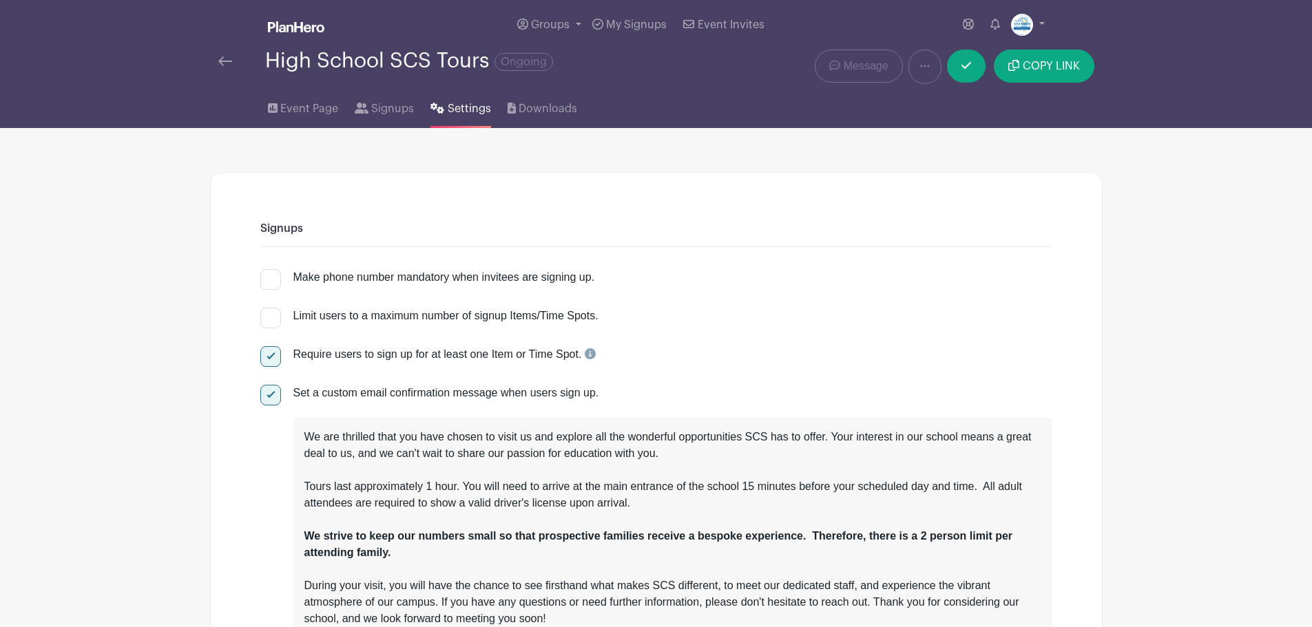
click at [267, 315] on input "Limit users to a maximum number of signup Items/Time Spots." at bounding box center [264, 312] width 9 height 9
checkbox input "true"
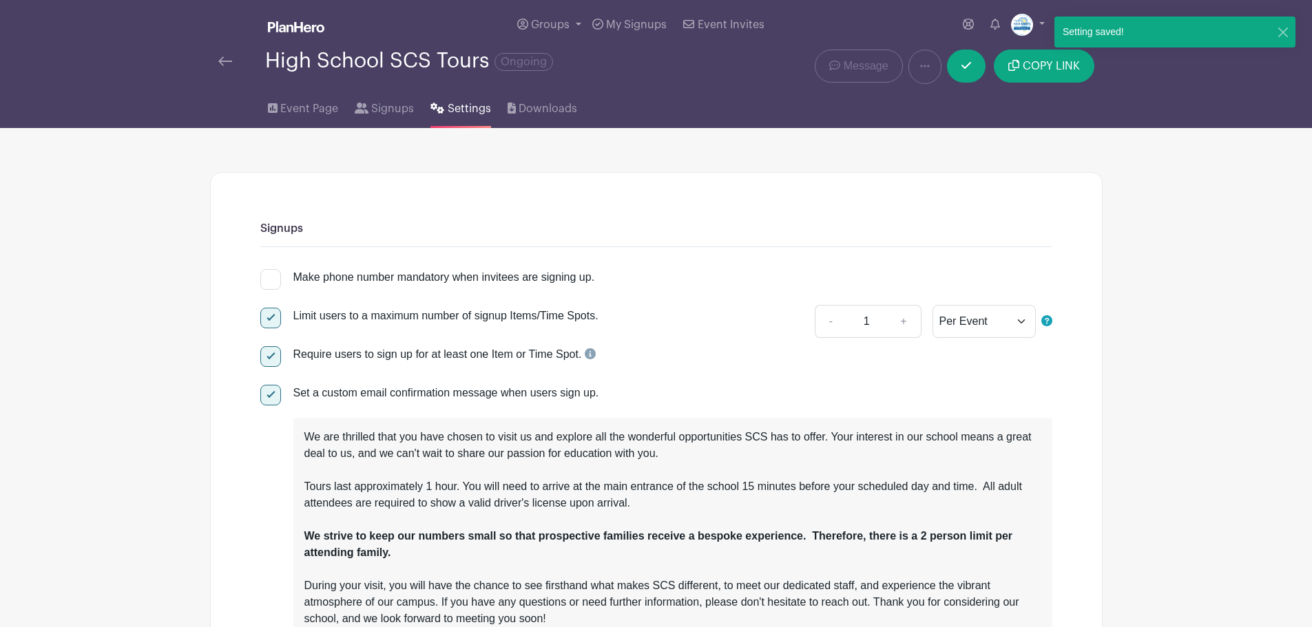
click at [228, 55] on link at bounding box center [225, 61] width 14 height 17
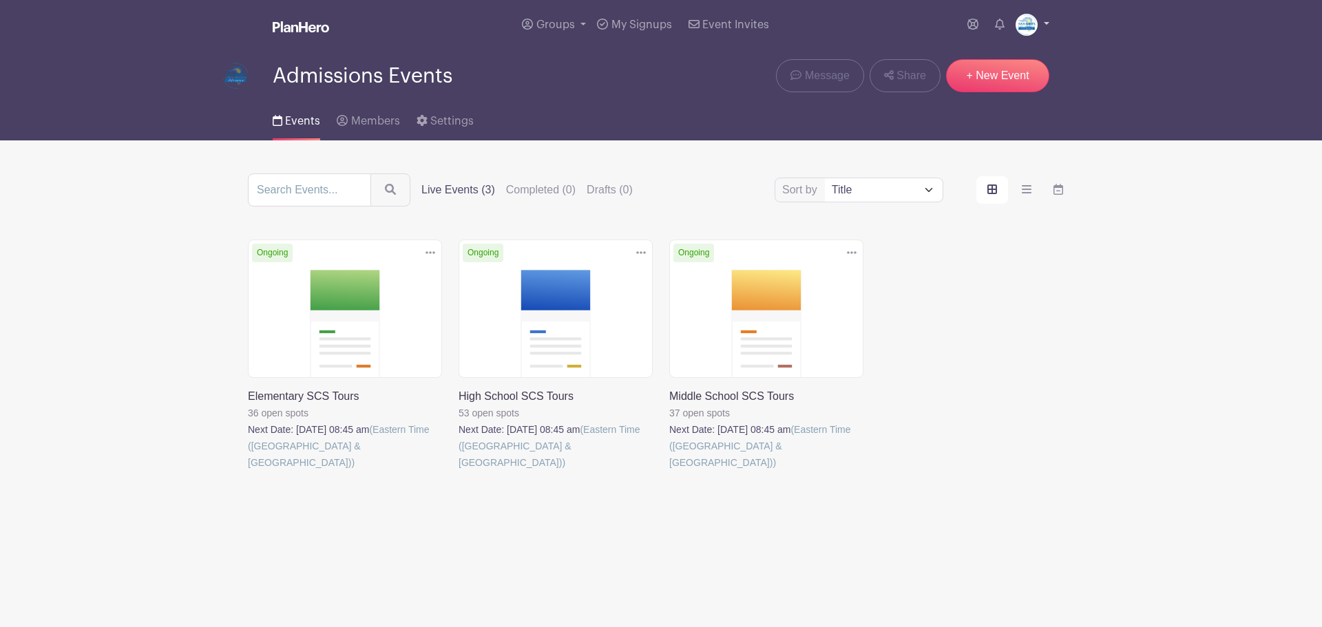
click at [1041, 21] on link at bounding box center [1033, 25] width 34 height 22
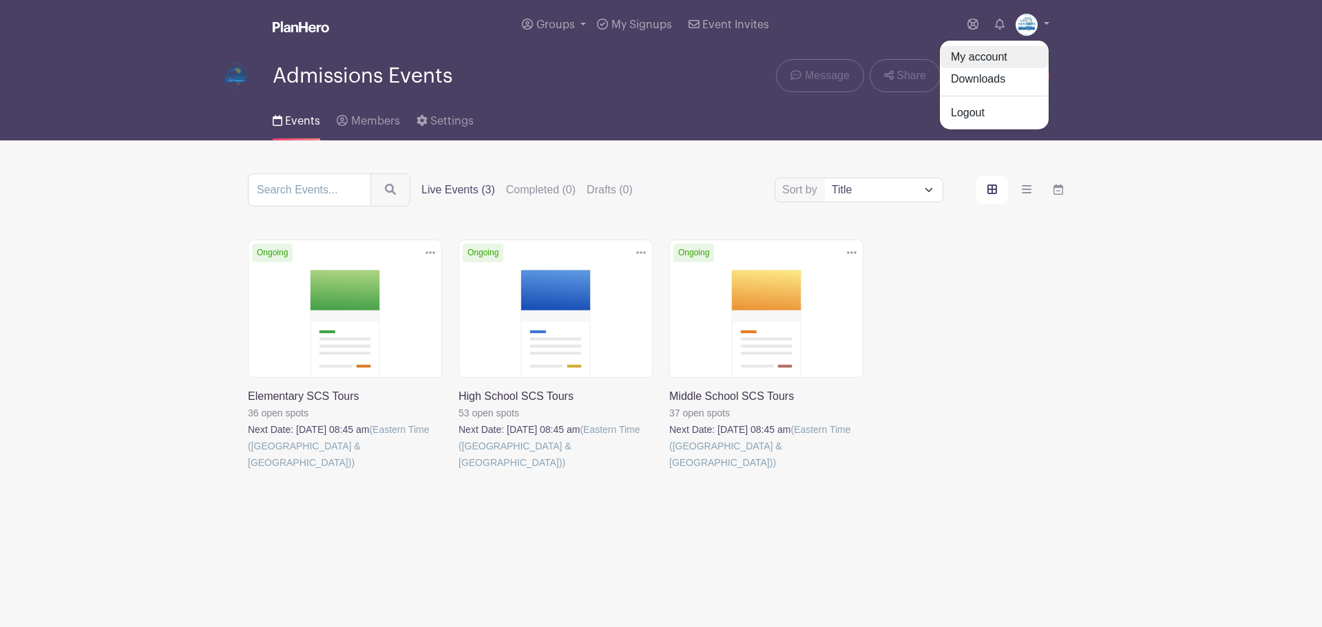
click at [989, 51] on link "My account" at bounding box center [994, 57] width 109 height 22
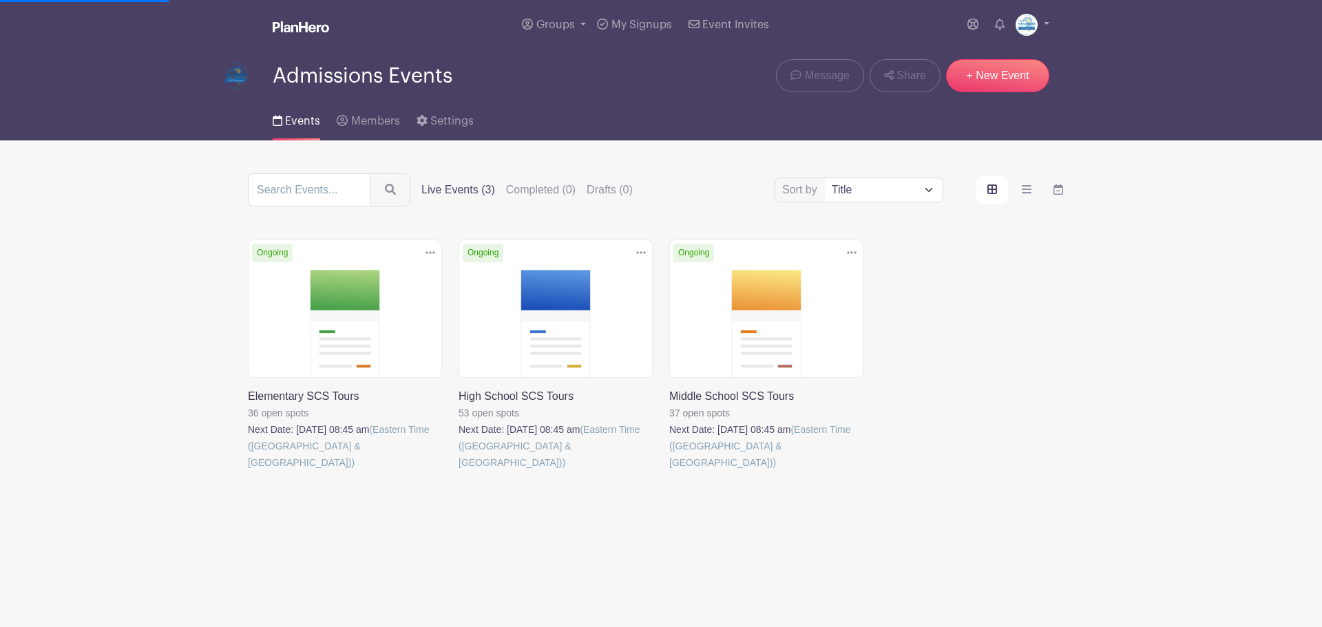
click at [1041, 11] on li "My account Downloads Logout" at bounding box center [1033, 25] width 34 height 28
click at [1041, 20] on link at bounding box center [1033, 25] width 34 height 22
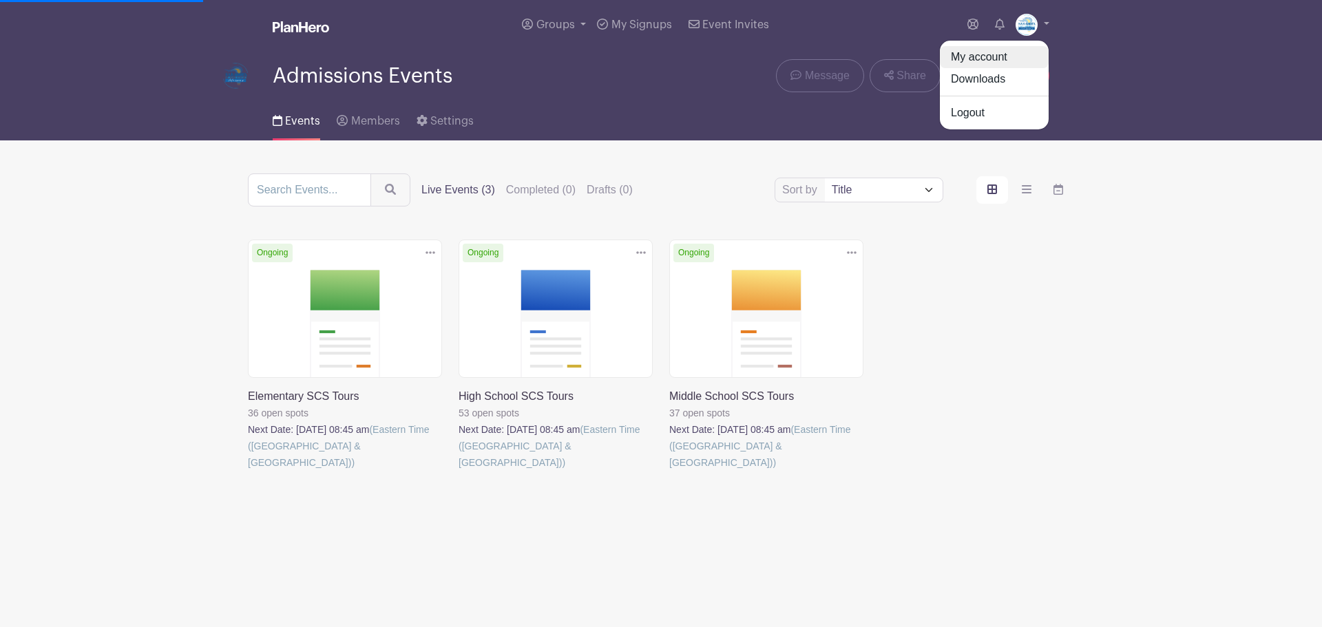
click at [987, 57] on link "My account" at bounding box center [994, 57] width 109 height 22
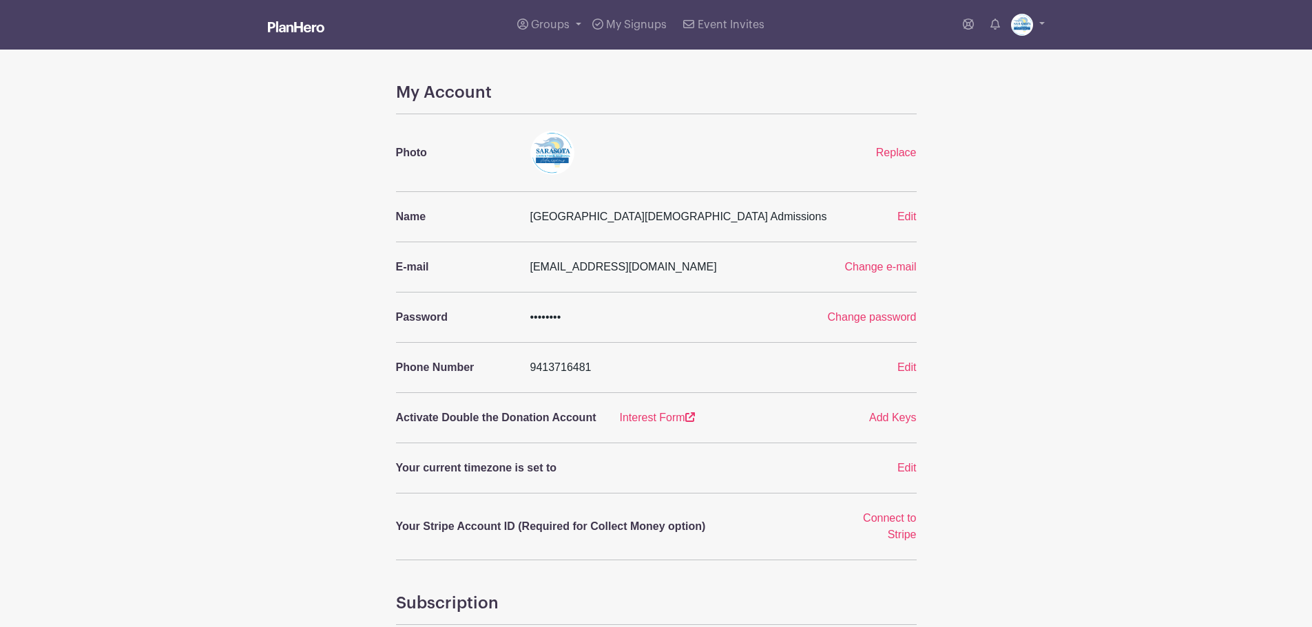
drag, startPoint x: 727, startPoint y: 273, endPoint x: 521, endPoint y: 260, distance: 207.0
click at [521, 260] on div "E-mail [EMAIL_ADDRESS][DOMAIN_NAME] Change e-mail" at bounding box center [656, 267] width 537 height 17
copy div "[EMAIL_ADDRESS][DOMAIN_NAME]"
click at [1125, 483] on main "Groups All Groups Admissions Events Add New Group My Signups Event Invites My a…" at bounding box center [656, 529] width 1312 height 1059
click at [272, 20] on link at bounding box center [296, 28] width 56 height 24
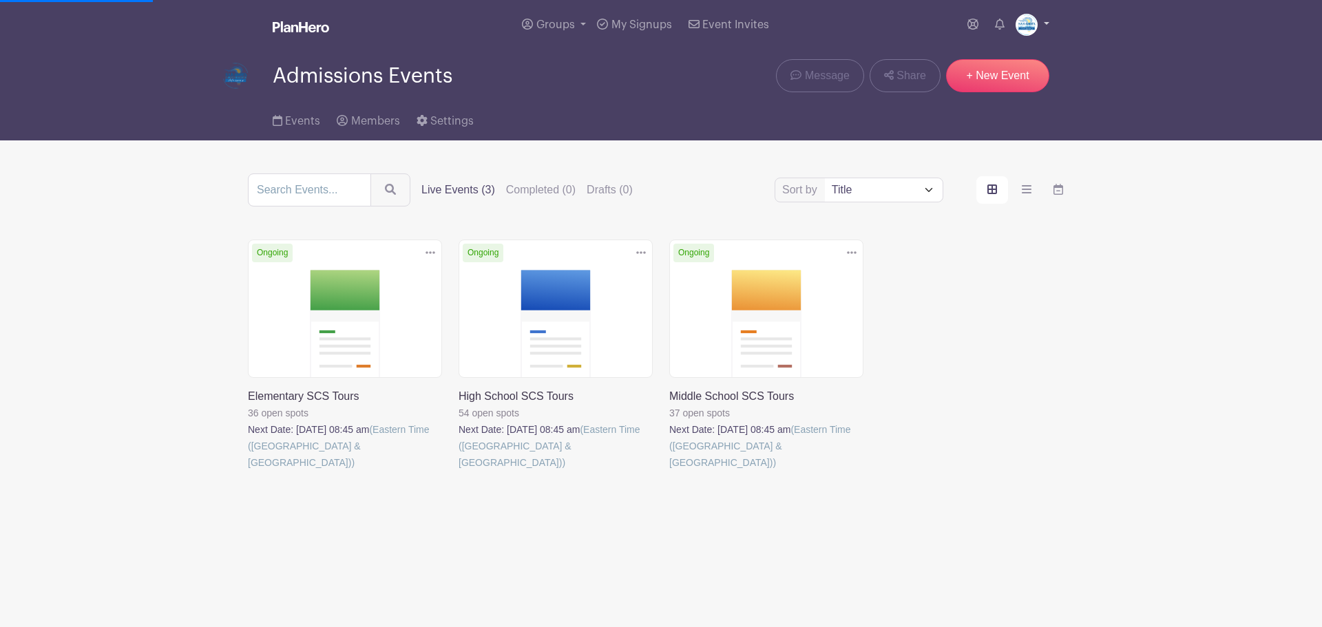
click at [1048, 21] on link at bounding box center [1033, 25] width 34 height 22
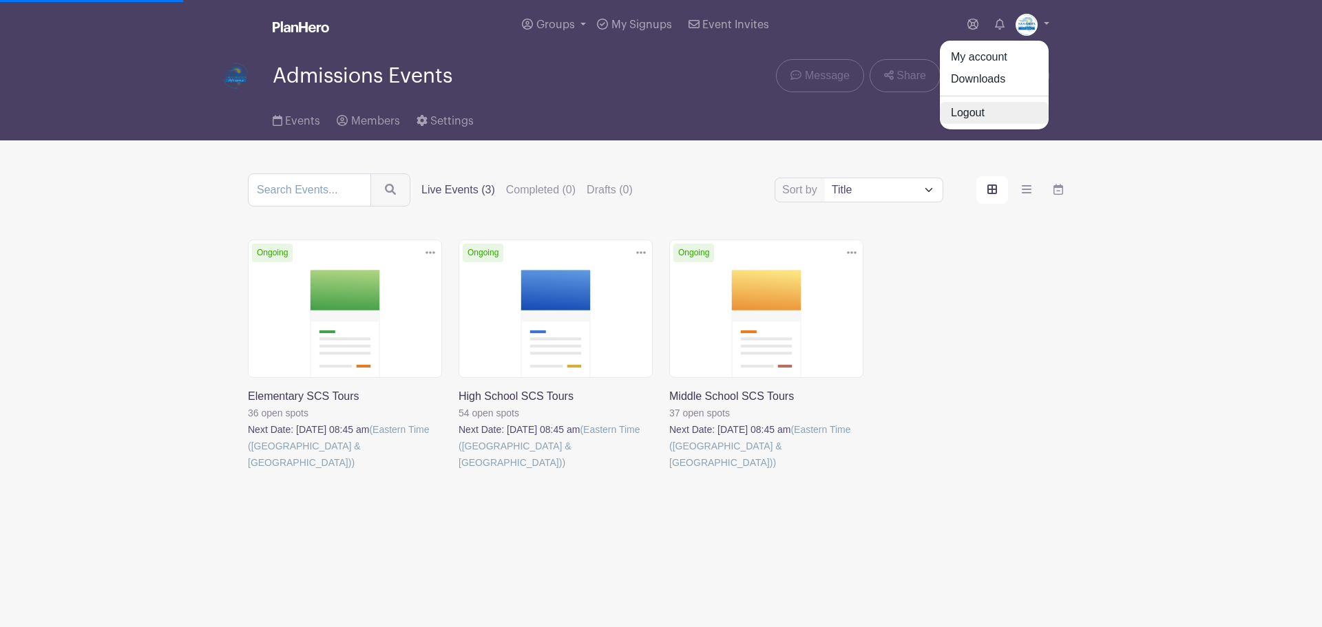
click at [983, 123] on link "Logout" at bounding box center [994, 113] width 109 height 22
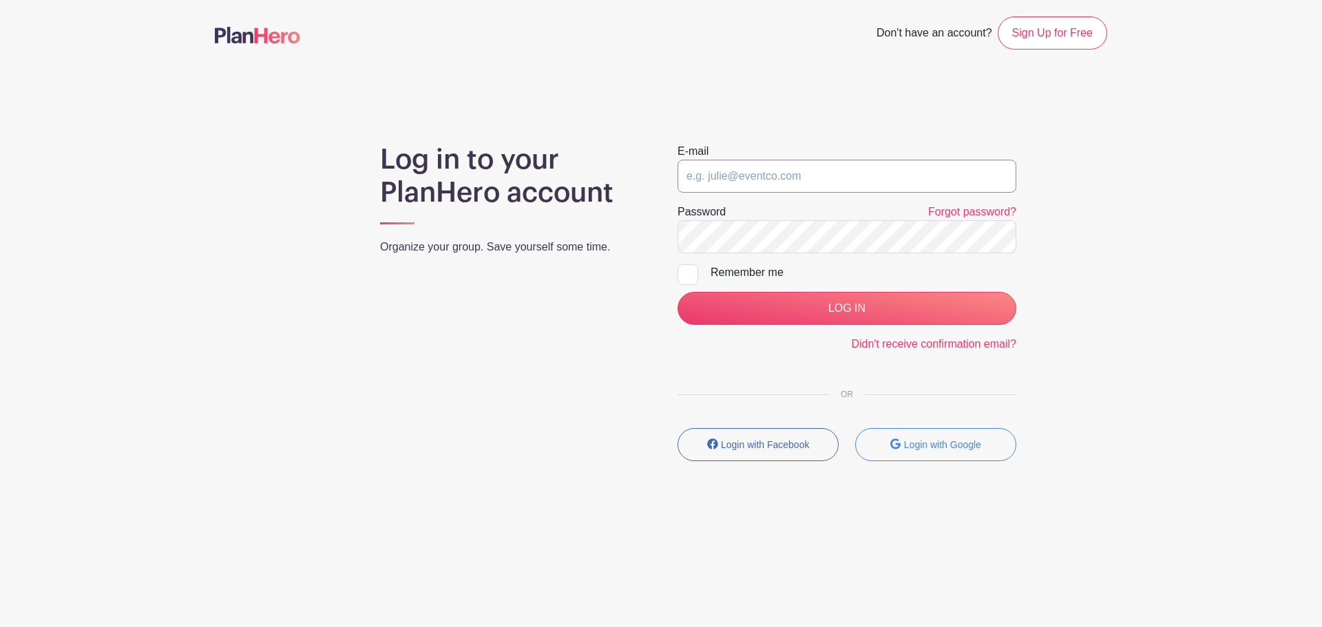
type input "[EMAIL_ADDRESS][DOMAIN_NAME]"
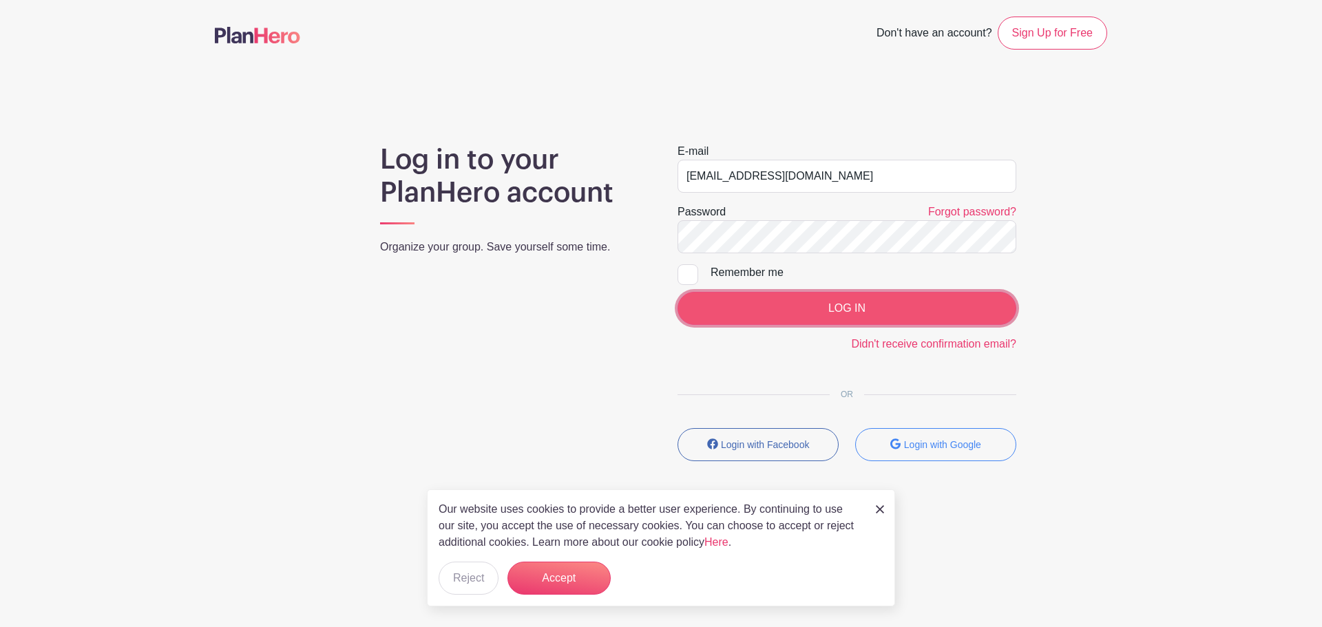
click at [844, 313] on input "LOG IN" at bounding box center [847, 308] width 339 height 33
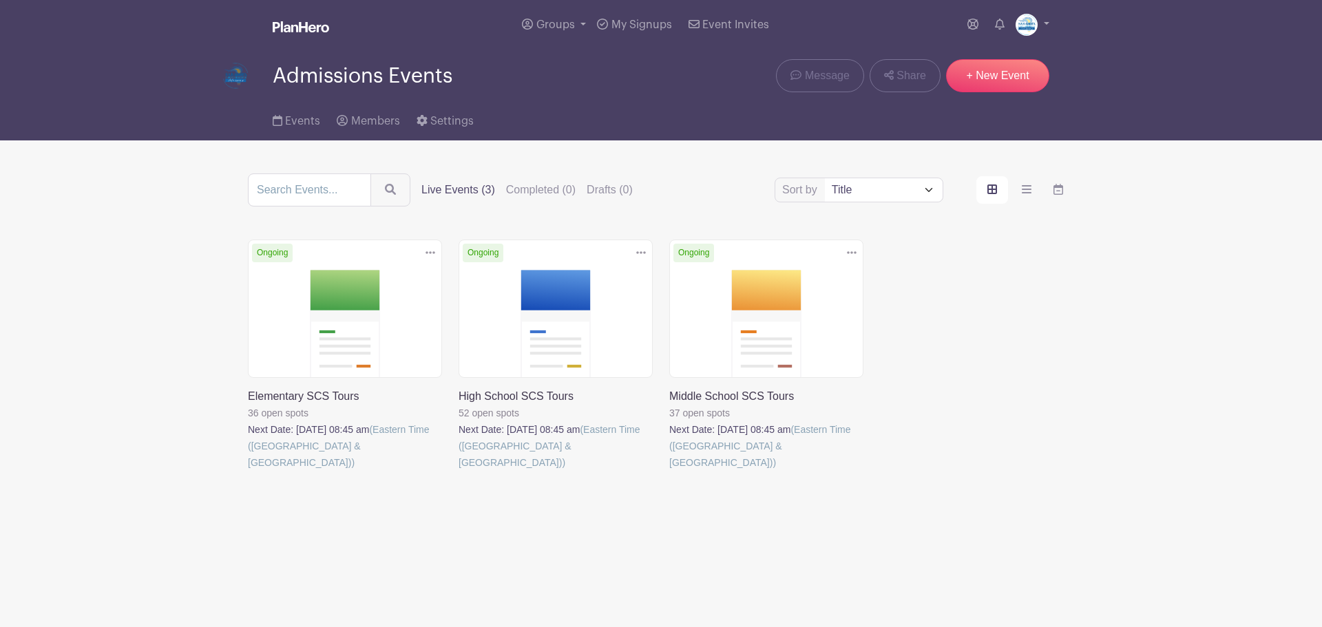
click at [1063, 350] on div "Delete Event Are you sure? This event has signups associated with it. All signu…" at bounding box center [661, 375] width 843 height 270
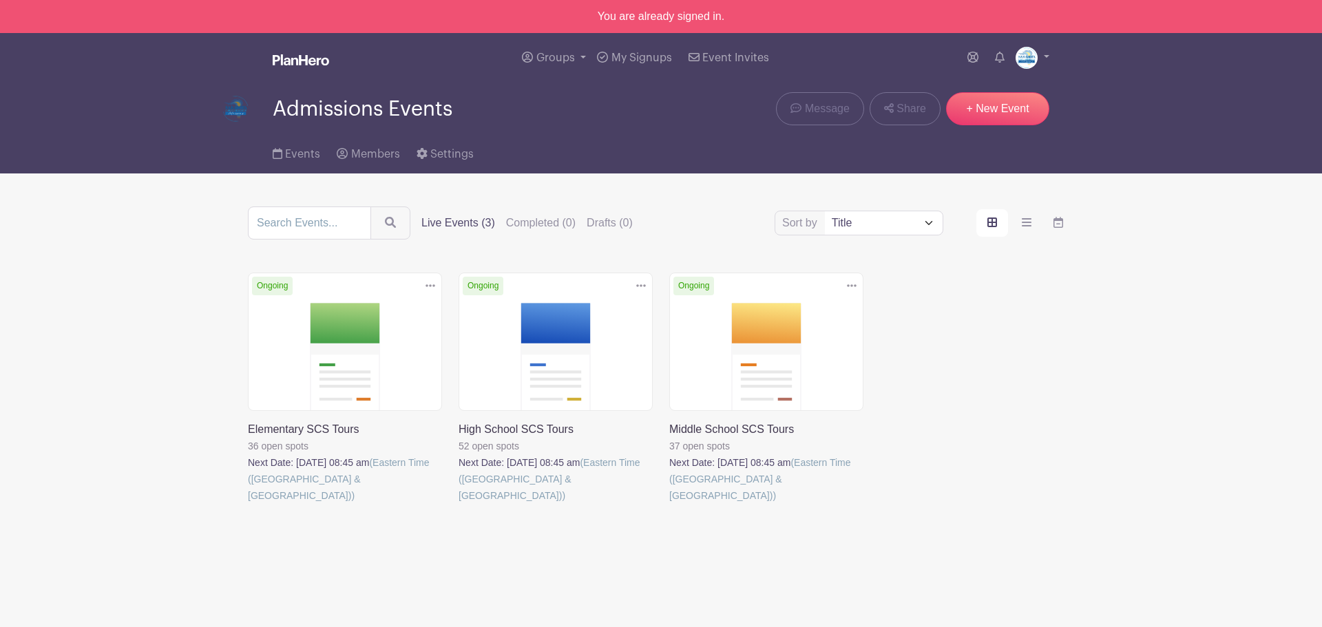
click at [1059, 52] on div "Groups All Groups Admissions Events Add New Group My Signups Event Invites My a…" at bounding box center [661, 58] width 909 height 50
click at [1037, 53] on img at bounding box center [1027, 58] width 22 height 22
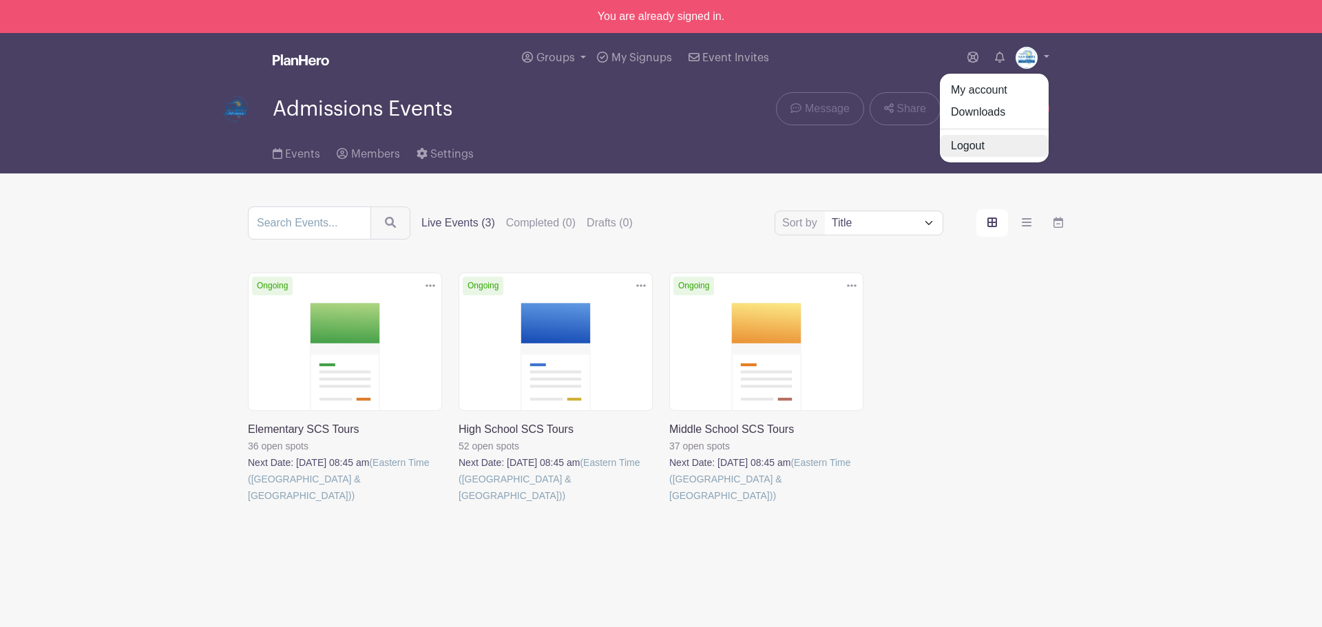
click at [972, 143] on link "Logout" at bounding box center [994, 146] width 109 height 22
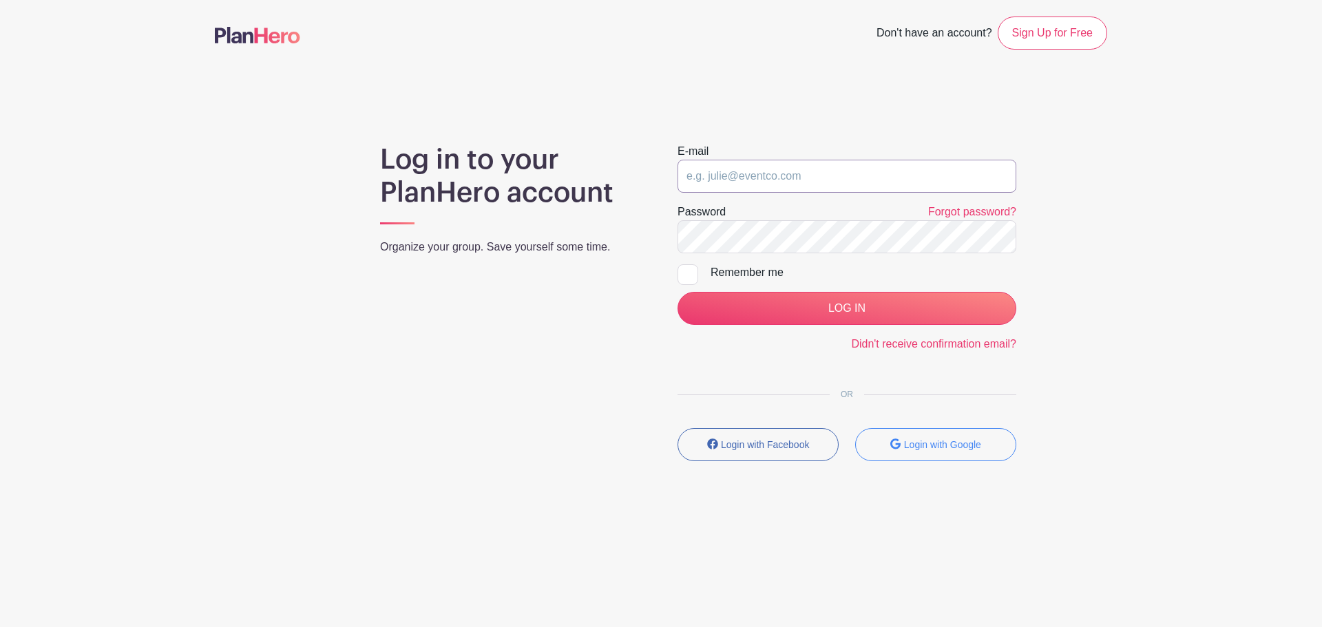
type input "[EMAIL_ADDRESS][DOMAIN_NAME]"
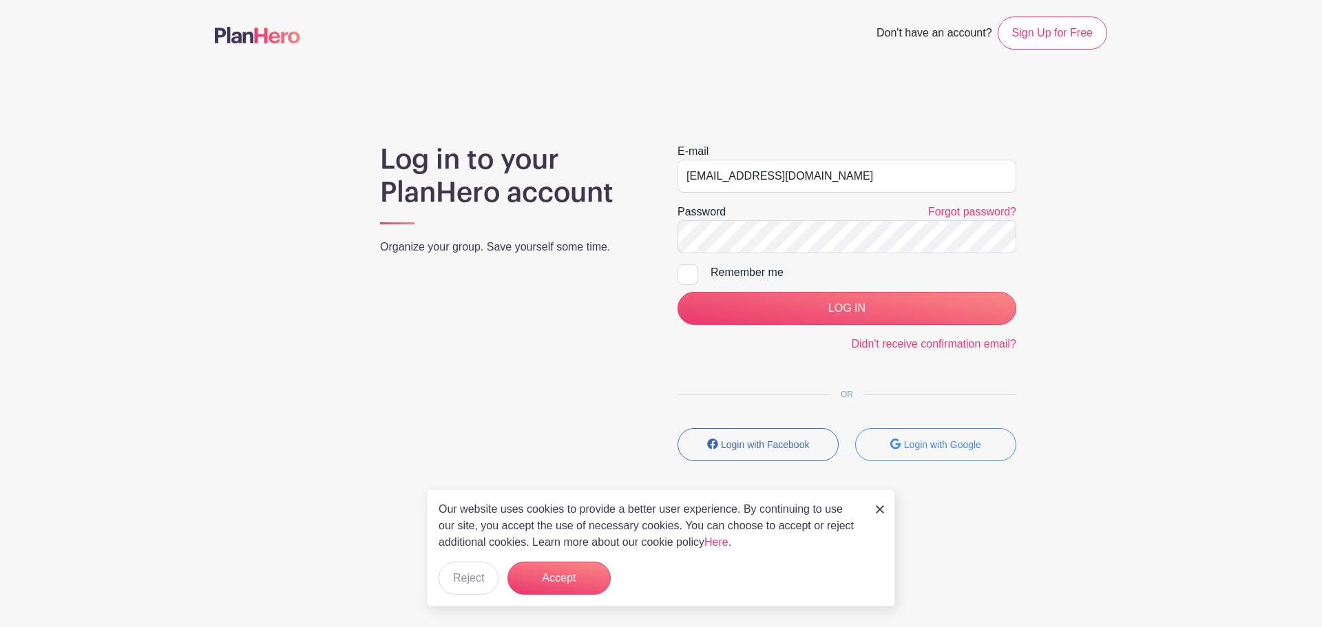
click at [1202, 248] on main "Don't have an account? Sign Up for Free Log in to your PlanHero account Organiz…" at bounding box center [661, 279] width 1322 height 559
